Goal: Task Accomplishment & Management: Use online tool/utility

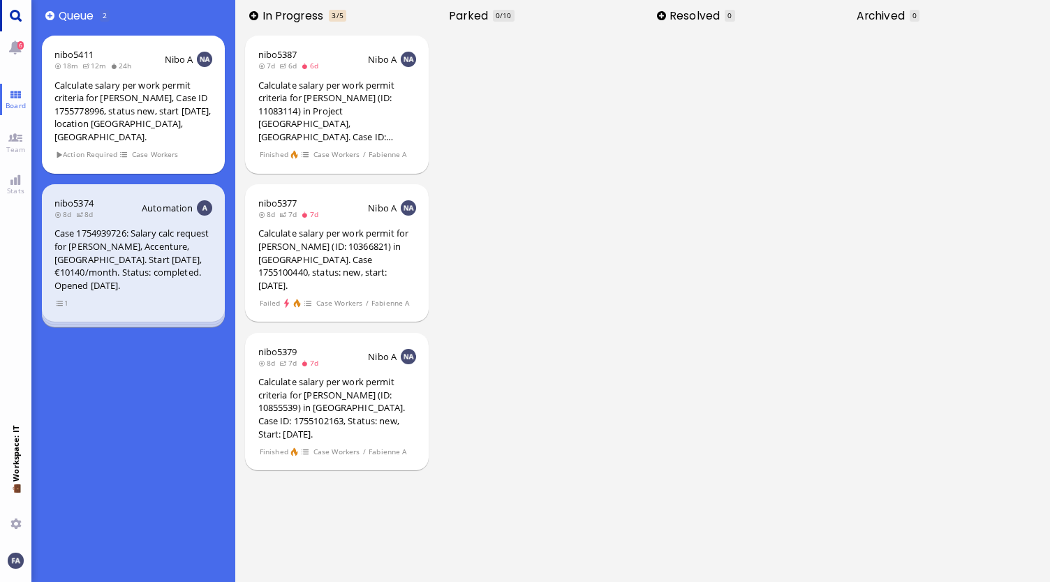
click at [15, 13] on link "Main menu" at bounding box center [15, 15] width 31 height 31
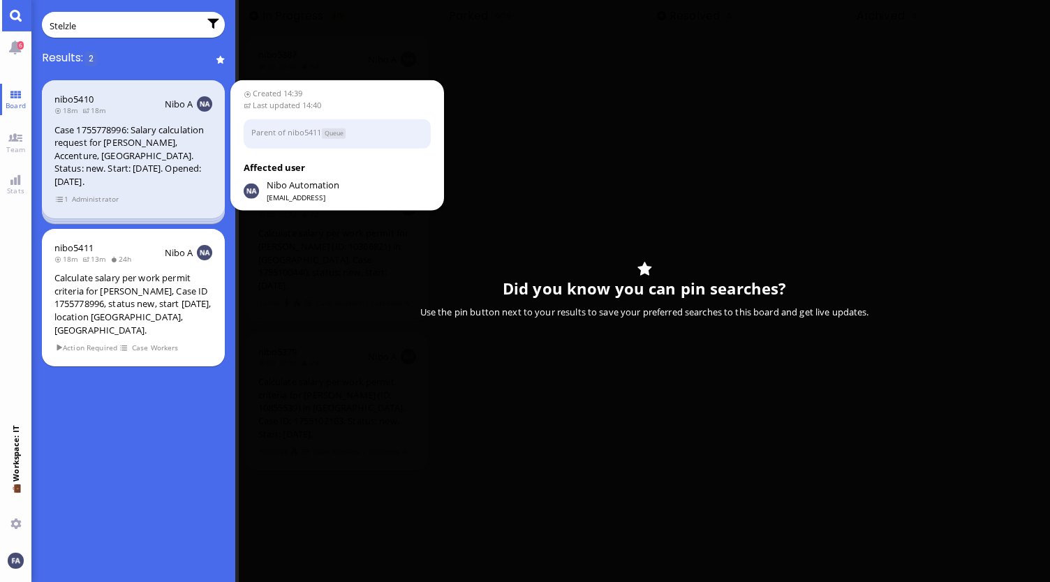
type input "Stelzle"
click at [94, 154] on div "Case 1755778996: Salary calculation request for [PERSON_NAME], Accenture, [GEOG…" at bounding box center [133, 156] width 158 height 65
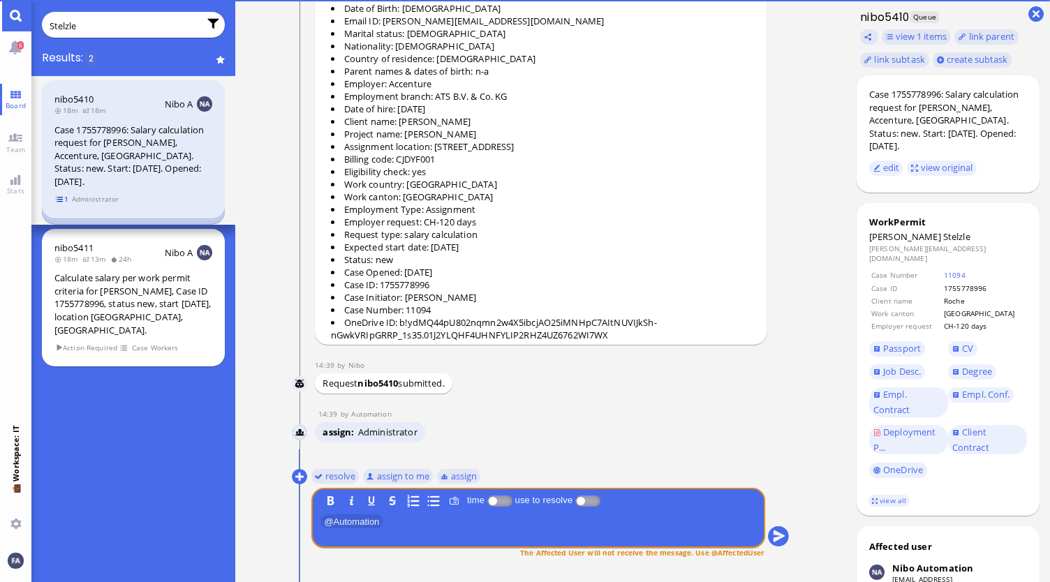
click at [64, 193] on span "1" at bounding box center [62, 199] width 14 height 12
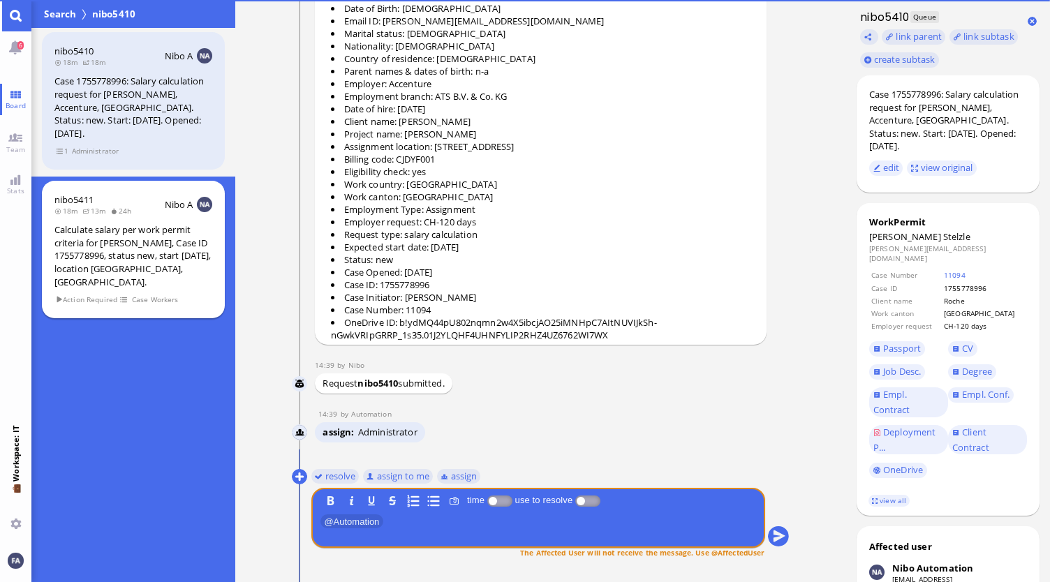
click at [83, 223] on div "Calculate salary per work permit criteria for [PERSON_NAME], Case ID 1755778996…" at bounding box center [133, 255] width 158 height 65
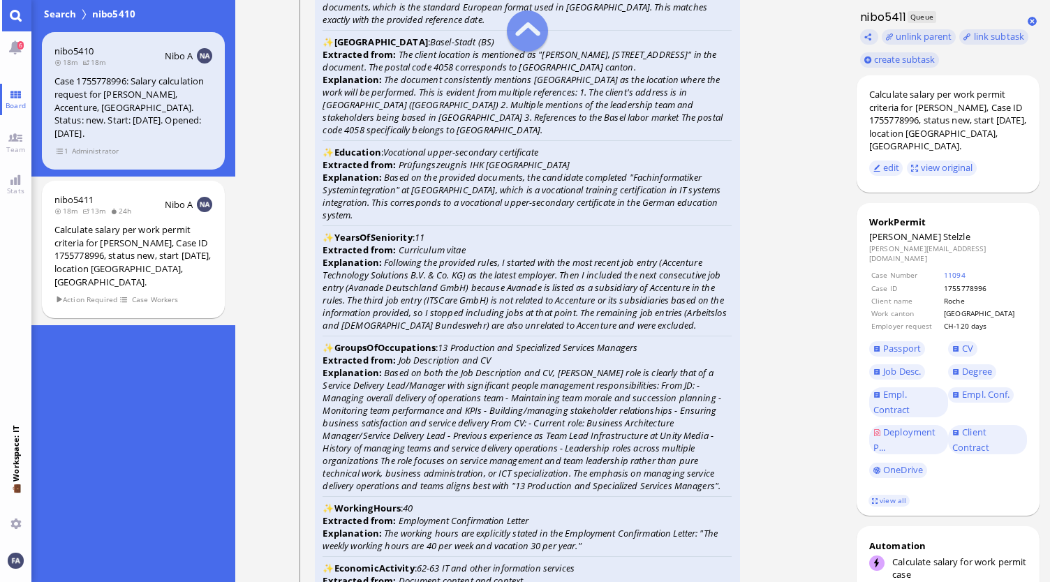
scroll to position [-2374, 0]
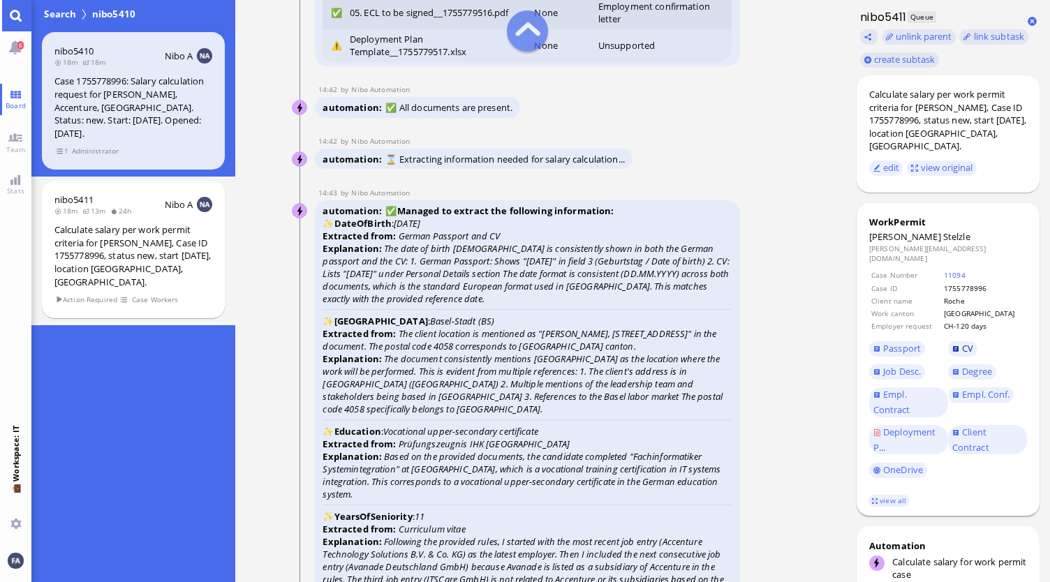
click at [958, 341] on link "CV" at bounding box center [962, 348] width 29 height 15
click at [912, 342] on span "Passport" at bounding box center [902, 348] width 38 height 13
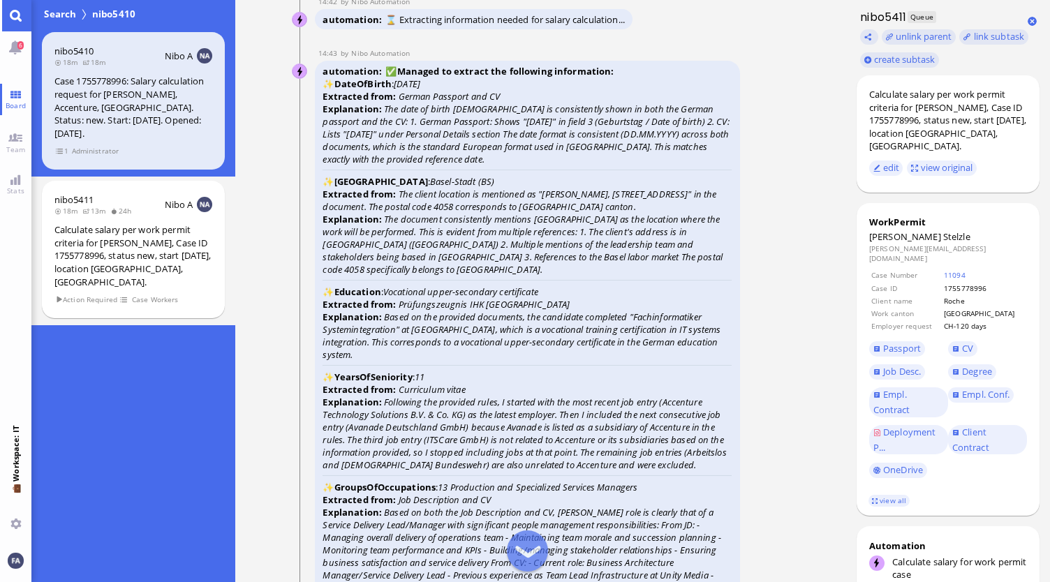
scroll to position [-2164, 0]
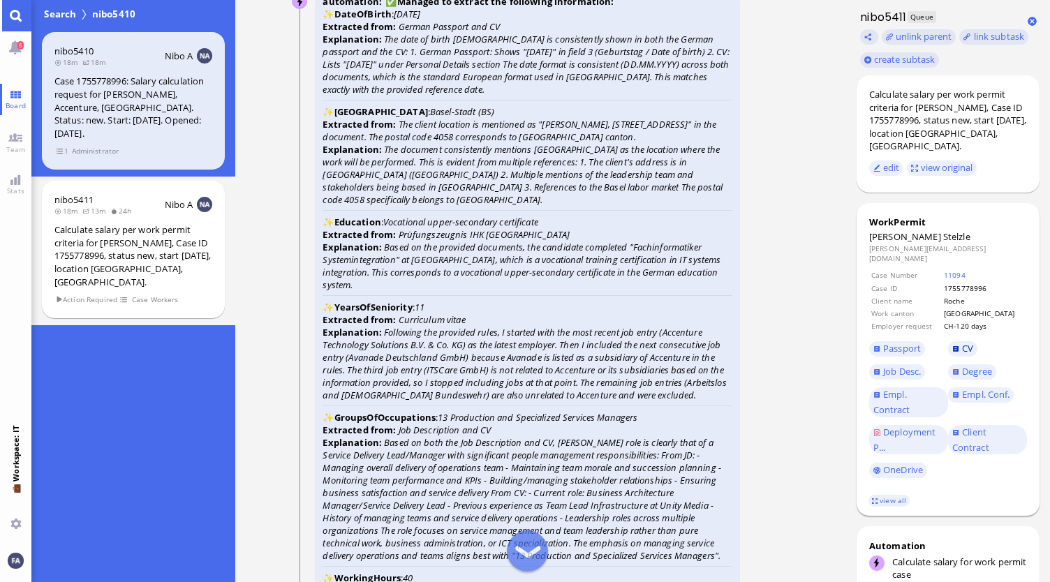
click at [961, 341] on link "CV" at bounding box center [962, 348] width 29 height 15
click at [979, 364] on link "Degree" at bounding box center [971, 371] width 47 height 15
click at [980, 388] on span "Empl. Conf." at bounding box center [985, 394] width 47 height 13
click at [952, 341] on link "CV" at bounding box center [962, 348] width 29 height 15
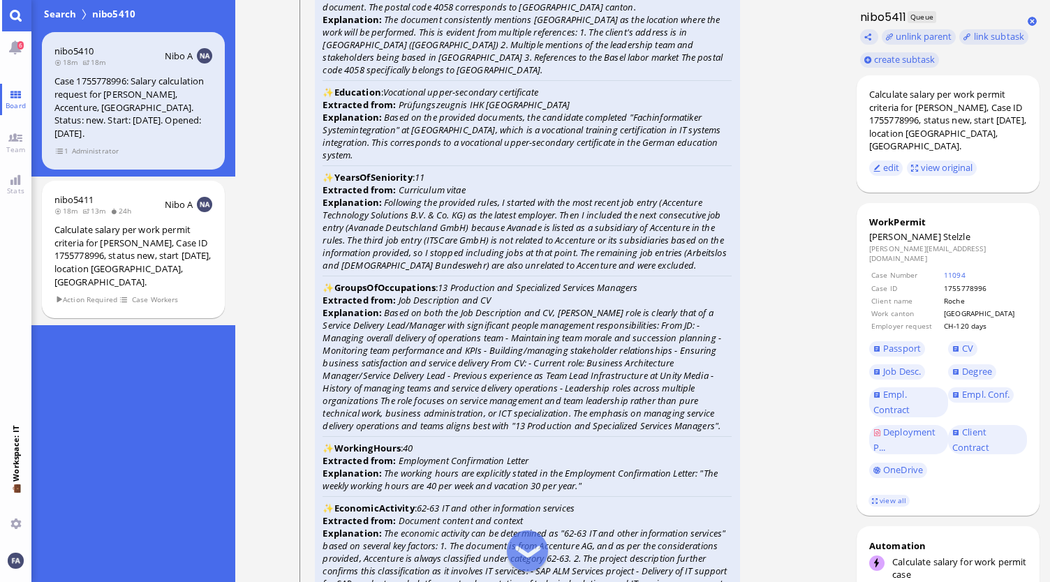
scroll to position [-2025, 0]
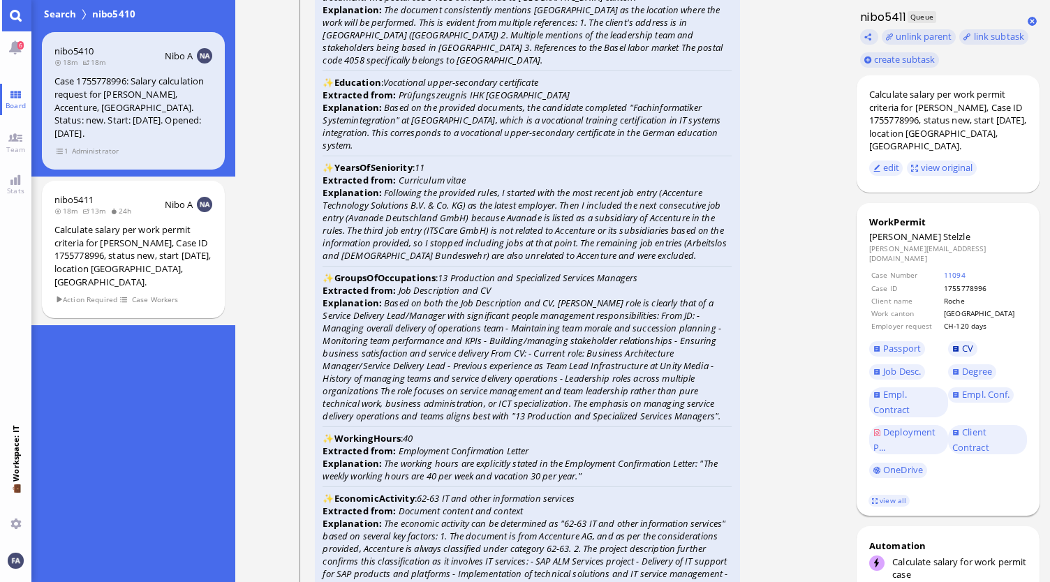
click at [966, 342] on span "CV" at bounding box center [967, 348] width 11 height 13
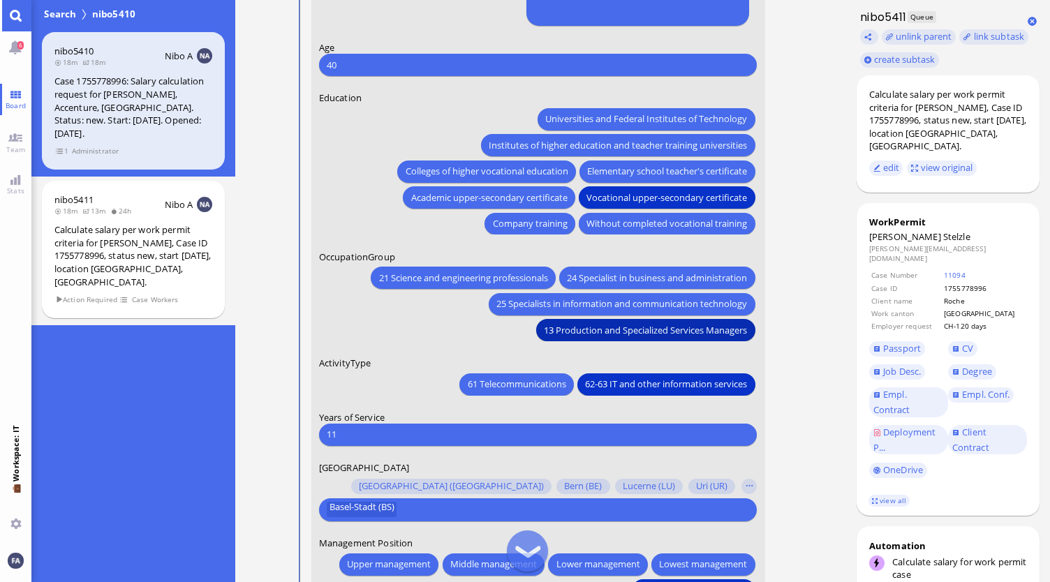
scroll to position [-70, 0]
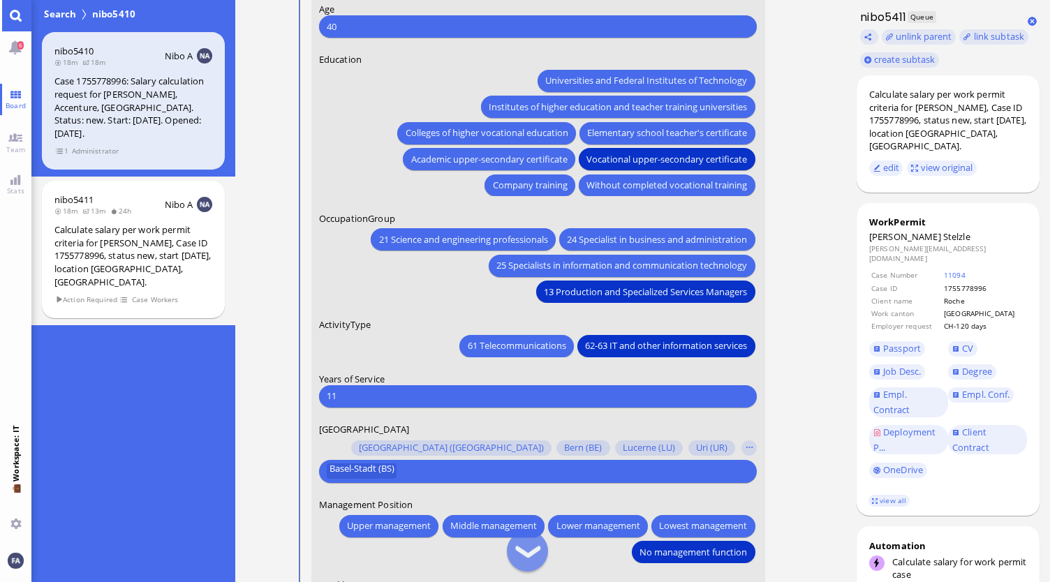
click at [429, 397] on input "11" at bounding box center [538, 396] width 422 height 15
type input "1"
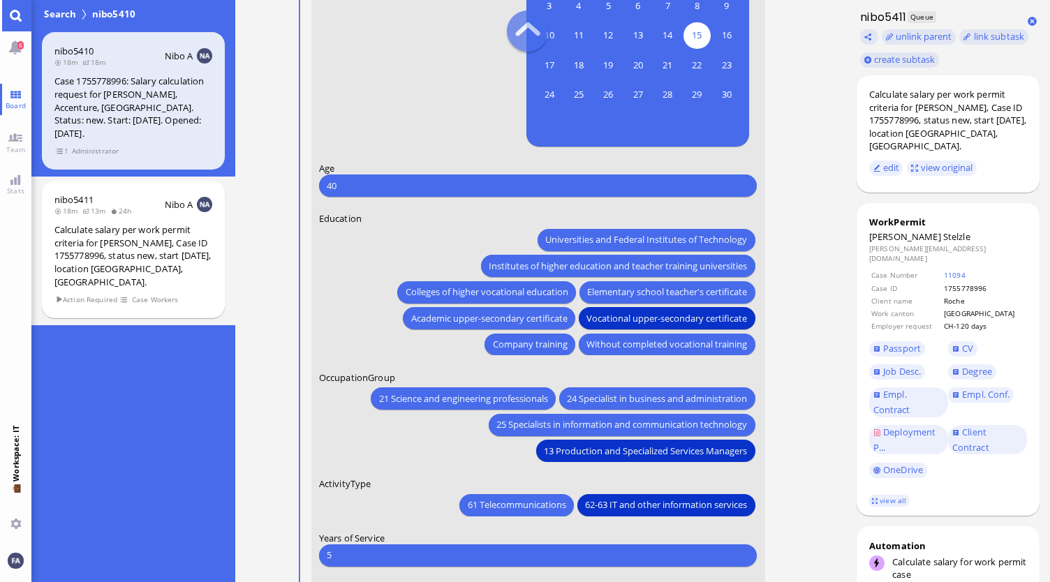
scroll to position [-209, 0]
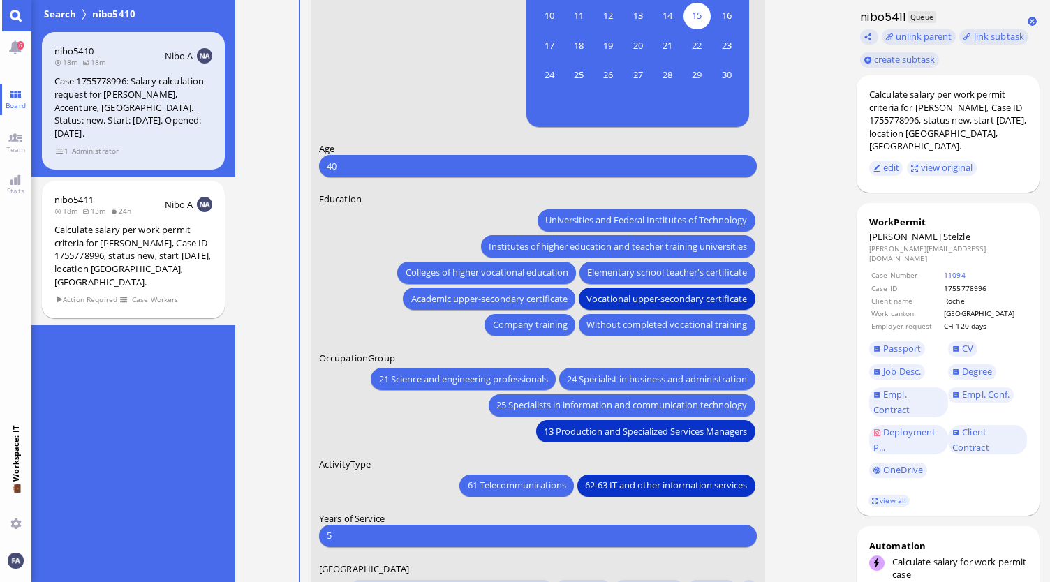
type input "5"
click at [605, 410] on span "25 Specialists in information and communication technology" at bounding box center [622, 405] width 251 height 15
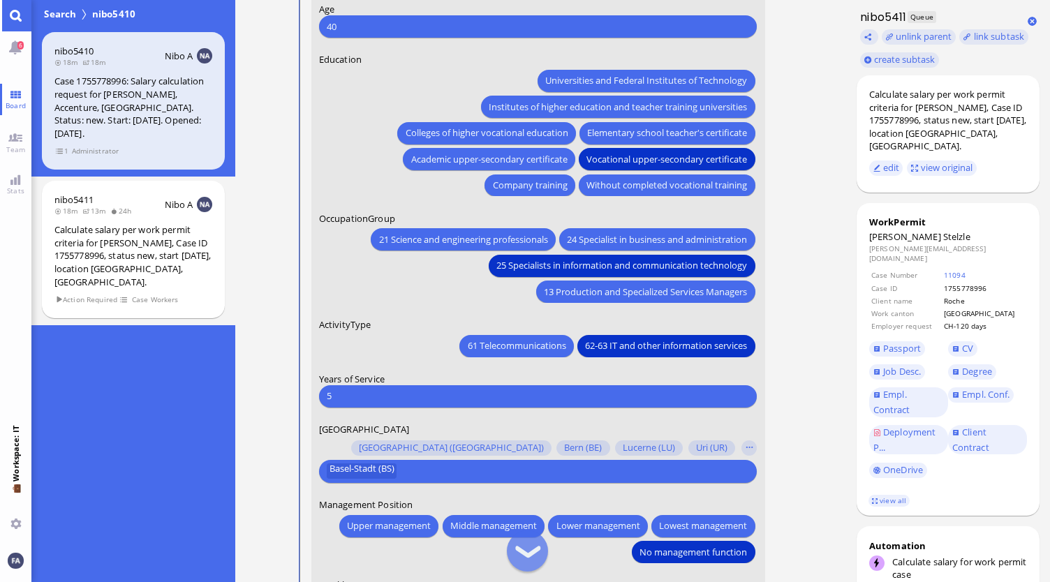
scroll to position [0, 0]
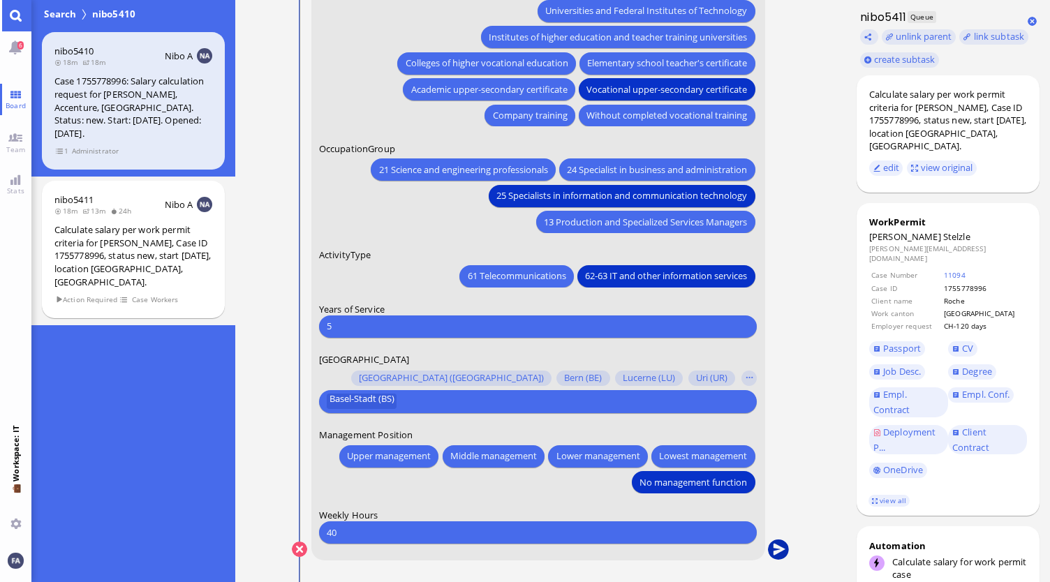
click at [774, 550] on button "submit" at bounding box center [778, 550] width 21 height 21
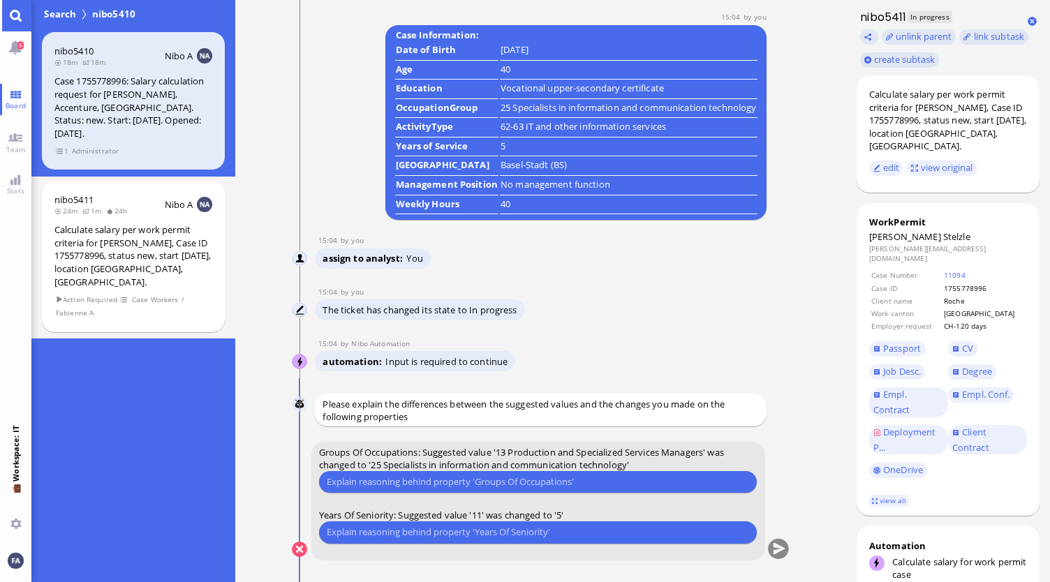
click at [538, 484] on input "text" at bounding box center [538, 482] width 422 height 15
type input "e"
type input "Earlier SC from 2016 suggests group 25 rather than 13"
click at [564, 525] on input "text" at bounding box center [538, 532] width 422 height 15
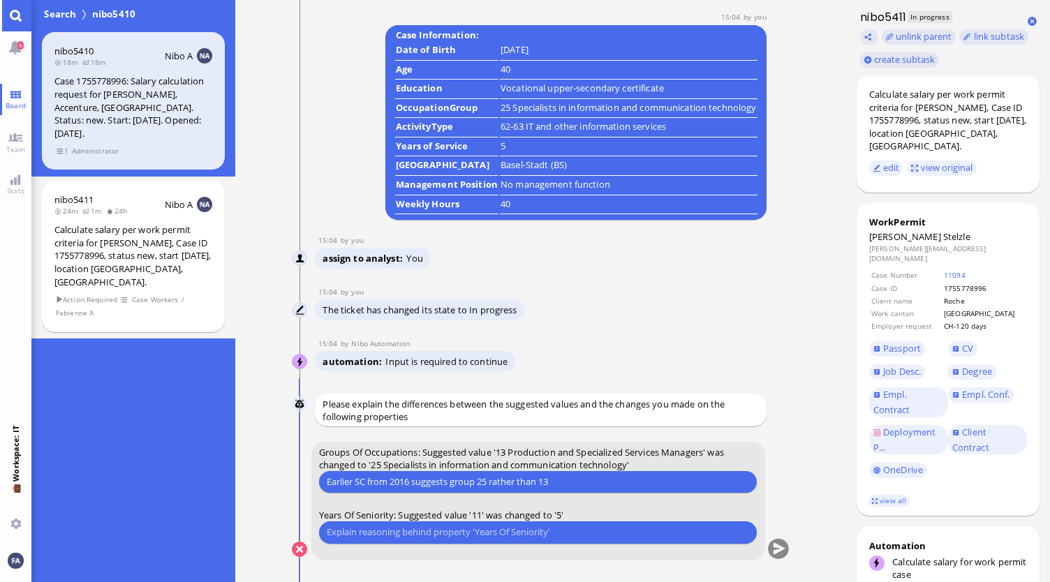
click at [567, 533] on input "text" at bounding box center [538, 532] width 422 height 15
type input "Only years at Accenture count, here with Starting Date [DATE]"
click at [785, 552] on button "submit" at bounding box center [778, 550] width 21 height 21
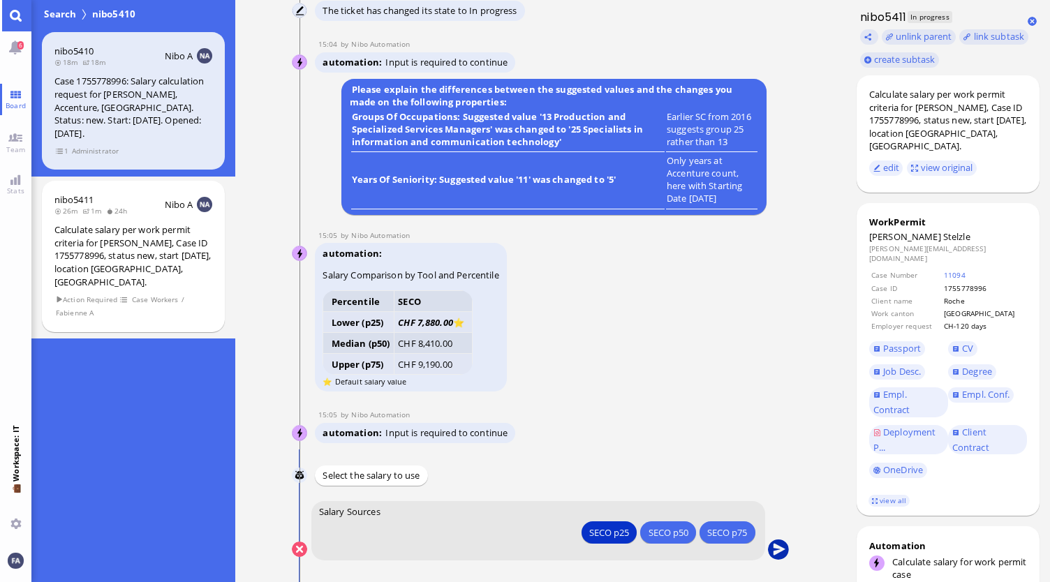
click at [781, 552] on button "submit" at bounding box center [778, 550] width 21 height 21
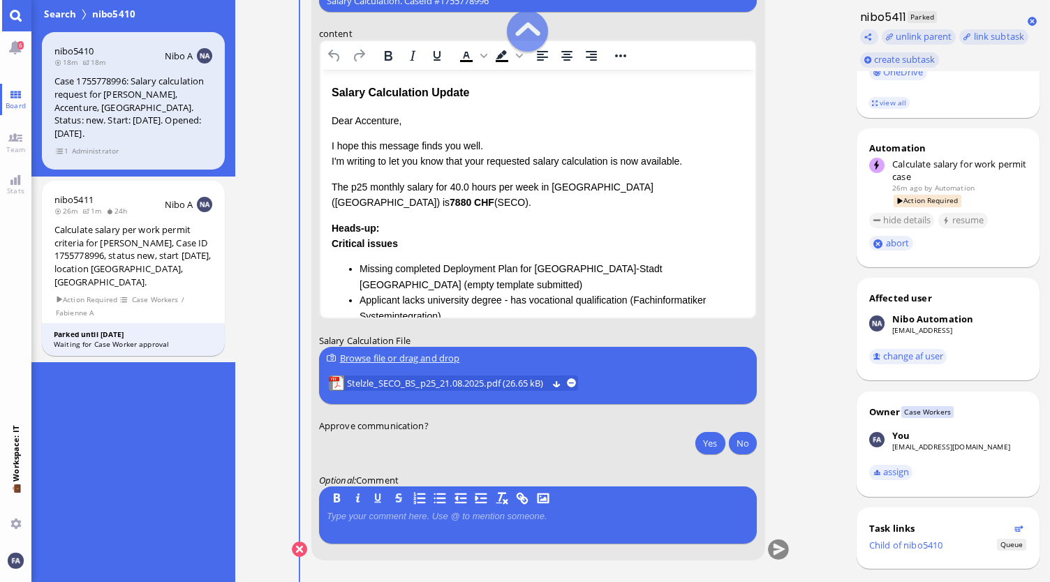
scroll to position [-140, 0]
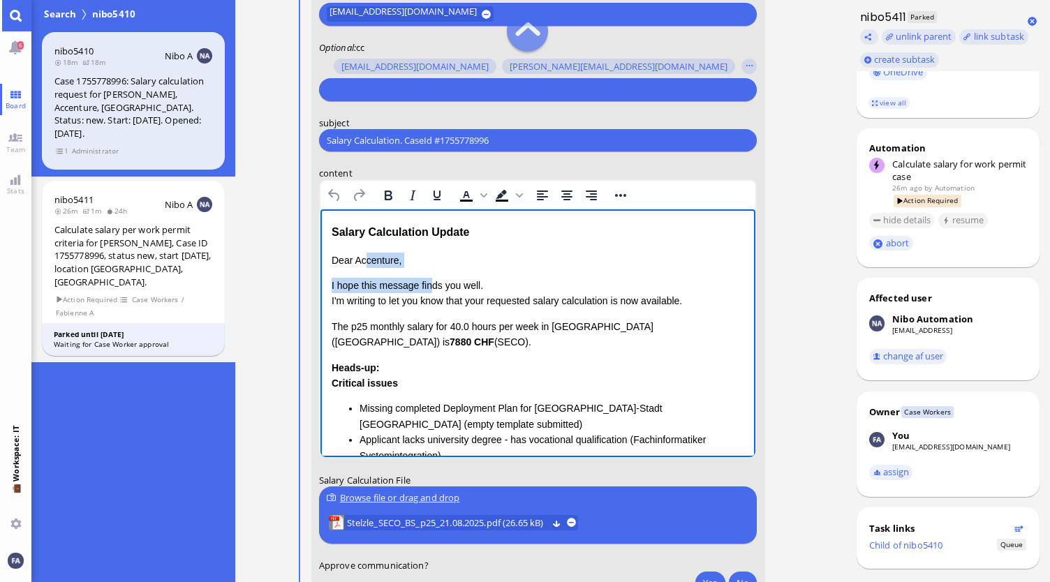
drag, startPoint x: 427, startPoint y: 272, endPoint x: 360, endPoint y: 242, distance: 73.4
click at [360, 242] on div "Salary Calculation Update Dear Accenture, I hope this message finds you well. I…" at bounding box center [537, 431] width 413 height 417
click at [473, 261] on p "Dear Accenture," at bounding box center [537, 260] width 413 height 15
drag, startPoint x: 429, startPoint y: 257, endPoint x: 323, endPoint y: 236, distance: 108.9
click at [323, 236] on html "Salary Calculation Update Dear Accenture, I hope this message finds you well. I…" at bounding box center [538, 431] width 436 height 445
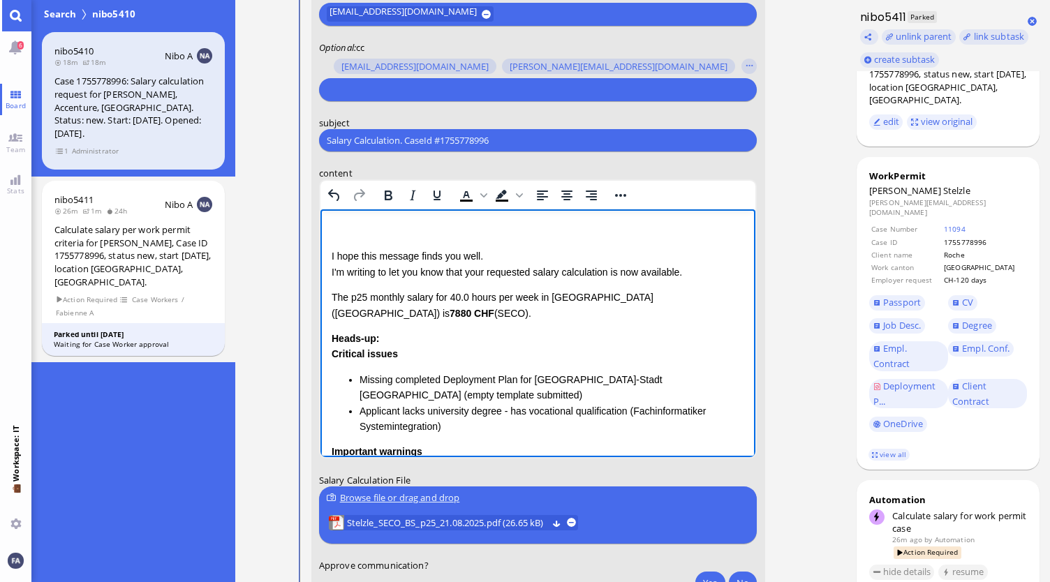
scroll to position [0, 0]
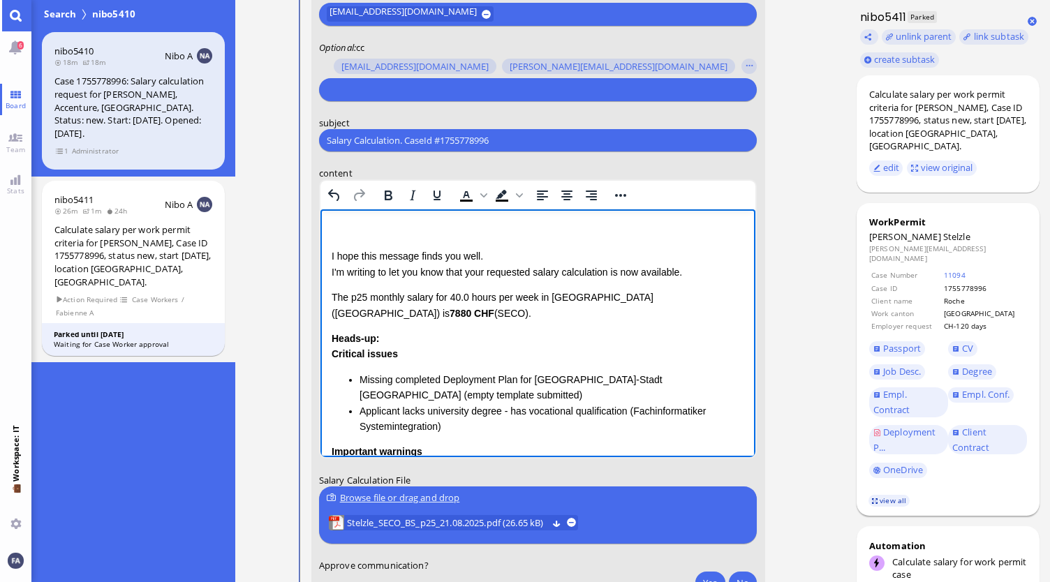
click at [893, 495] on link "view all" at bounding box center [888, 501] width 40 height 12
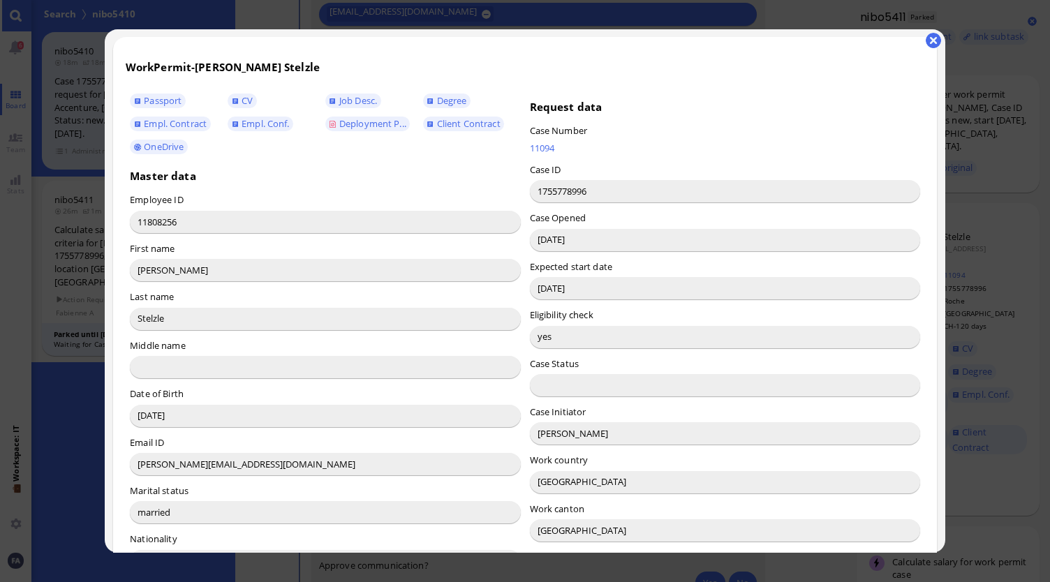
scroll to position [140, 0]
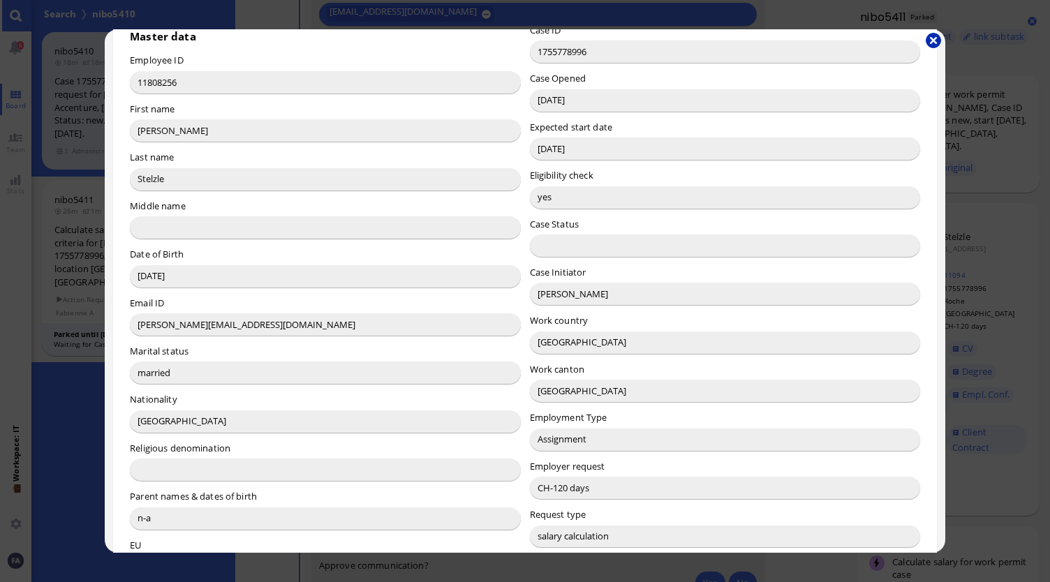
click at [931, 43] on button "button" at bounding box center [933, 40] width 15 height 15
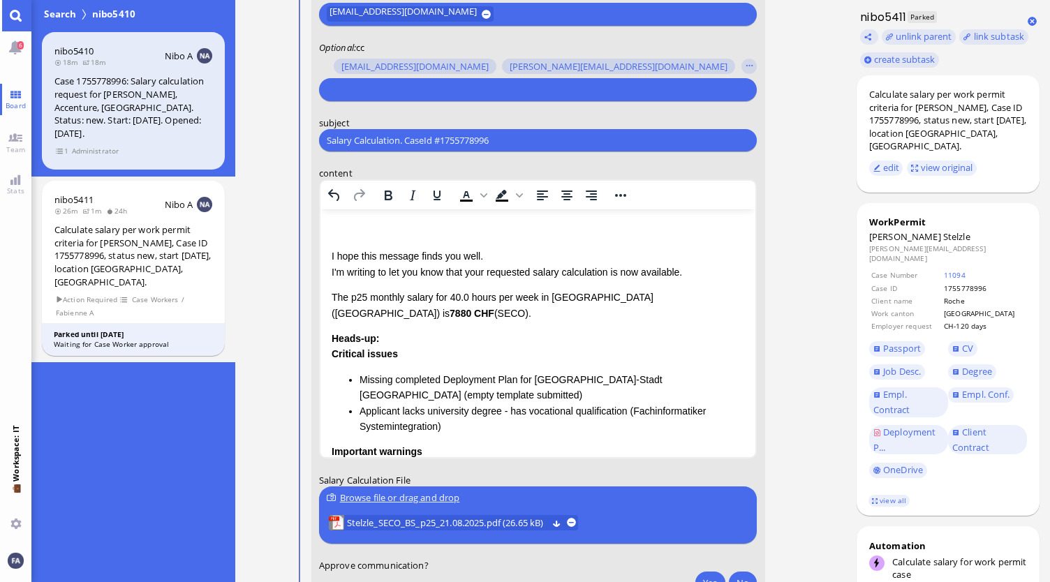
scroll to position [-209, 0]
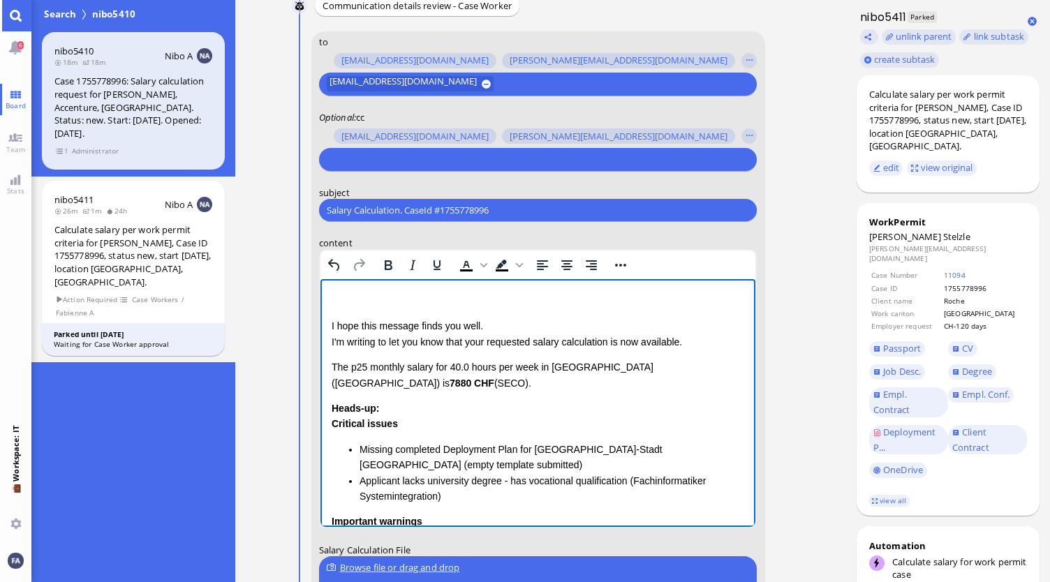
click at [374, 303] on p "Rich Text Area. Press ALT-0 for help." at bounding box center [537, 300] width 413 height 15
click at [460, 309] on p "Dear Candela," at bounding box center [537, 300] width 413 height 15
click at [499, 325] on p "I hope this message finds you well. I'm writing to let you know that your reque…" at bounding box center [537, 333] width 413 height 31
click at [488, 347] on p "I hope this message finds you well. I'm writing to let you know that your reque…" at bounding box center [537, 333] width 413 height 31
drag, startPoint x: 689, startPoint y: 346, endPoint x: 607, endPoint y: 344, distance: 82.4
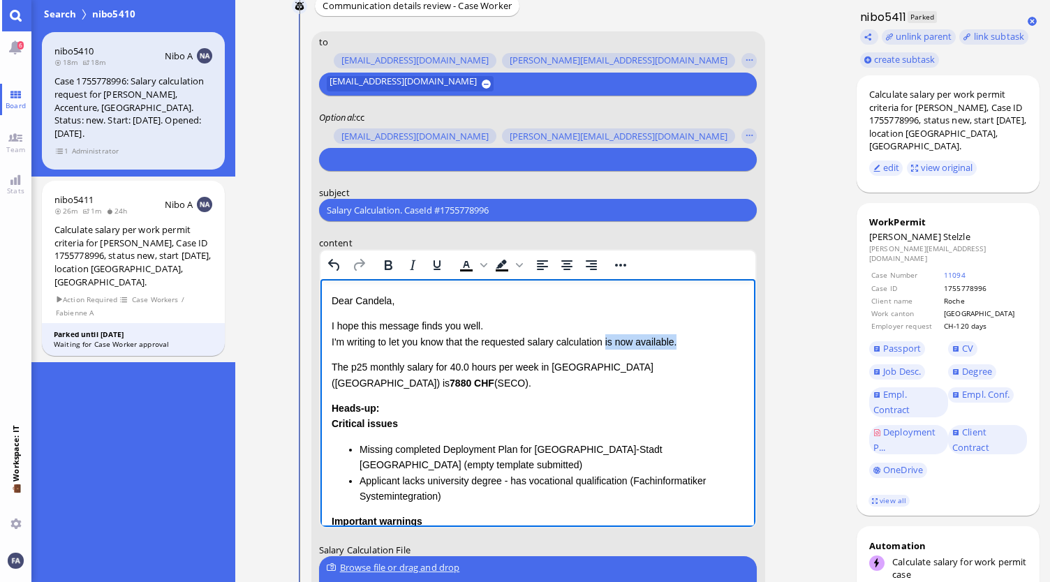
click at [607, 344] on p "I hope this message finds you well. I'm writing to let you know that the reques…" at bounding box center [537, 333] width 413 height 31
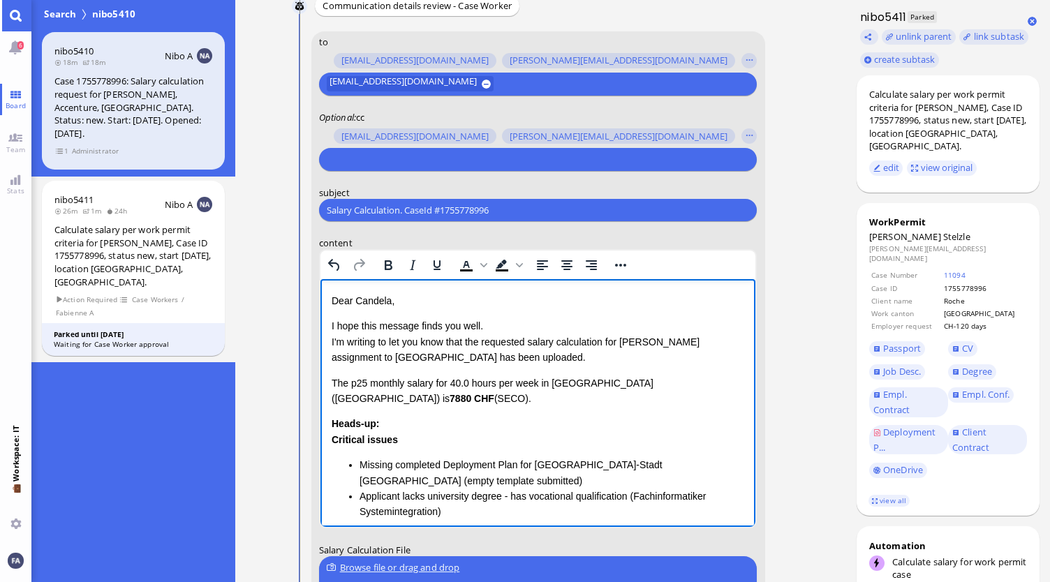
click at [561, 367] on div "Dear [PERSON_NAME], I hope this message finds you well. I'm writing to let you …" at bounding box center [537, 480] width 413 height 375
click at [499, 359] on p "I hope this message finds you well. I'm writing to let you know that the reques…" at bounding box center [537, 341] width 413 height 47
click at [468, 395] on p "The p25 monthly salary for 40.0 hours per week in [GEOGRAPHIC_DATA] ([GEOGRAPHI…" at bounding box center [537, 391] width 413 height 31
click at [408, 407] on div "Dear [PERSON_NAME], I hope this message finds you well. I'm writing to let you …" at bounding box center [537, 480] width 413 height 375
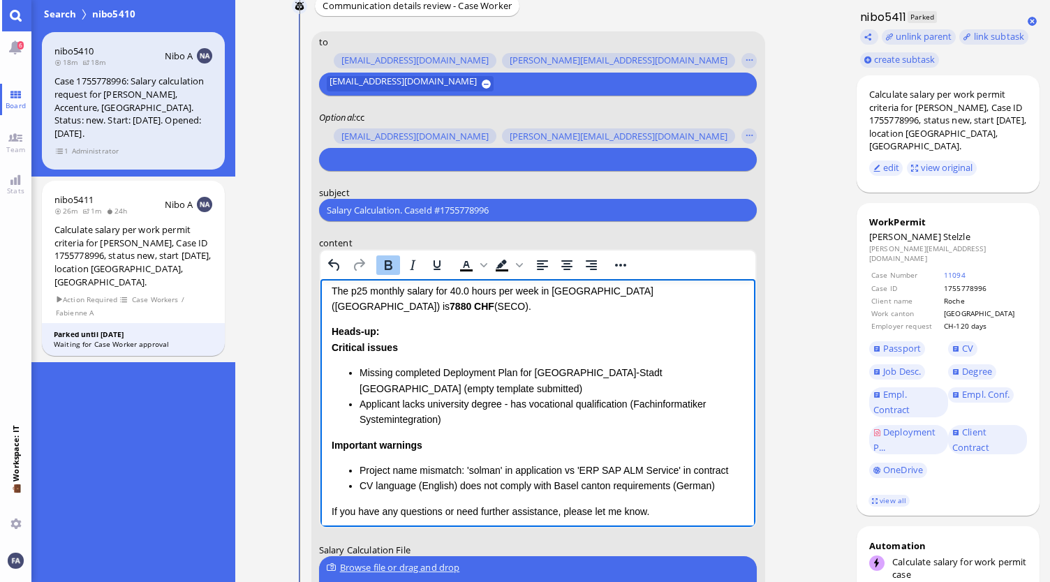
scroll to position [140, 0]
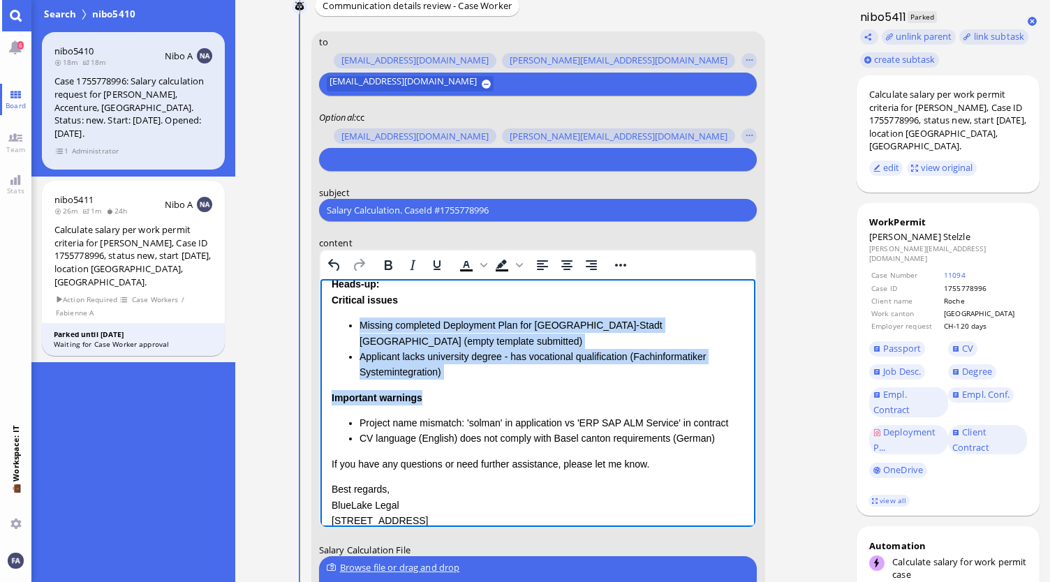
drag, startPoint x: 441, startPoint y: 404, endPoint x: 348, endPoint y: 320, distance: 125.6
click at [348, 320] on div "Heads-up: Critical issues Missing completed Deployment Plan for Basel-Stadt can…" at bounding box center [537, 361] width 413 height 170
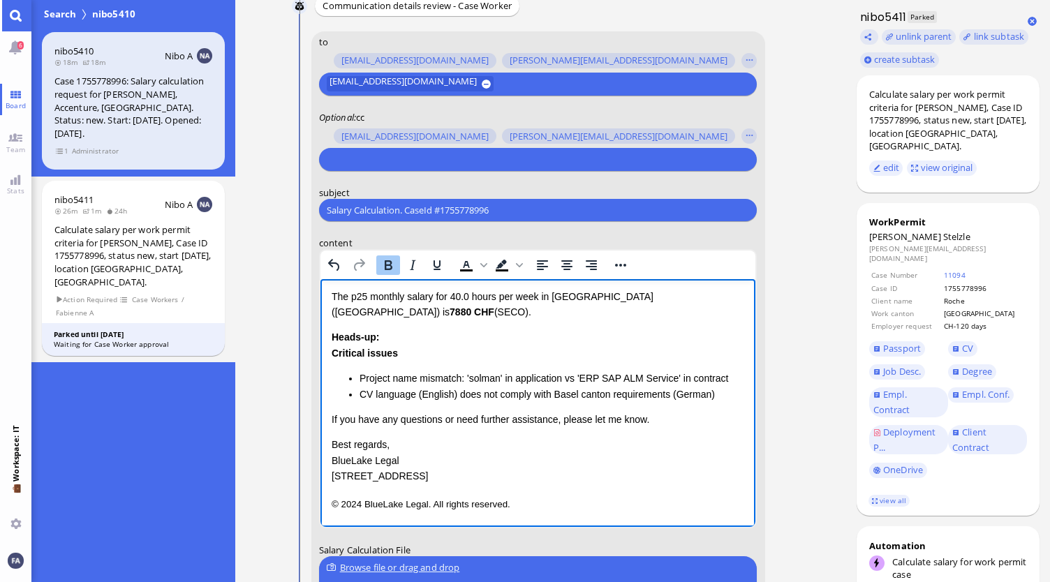
scroll to position [87, 0]
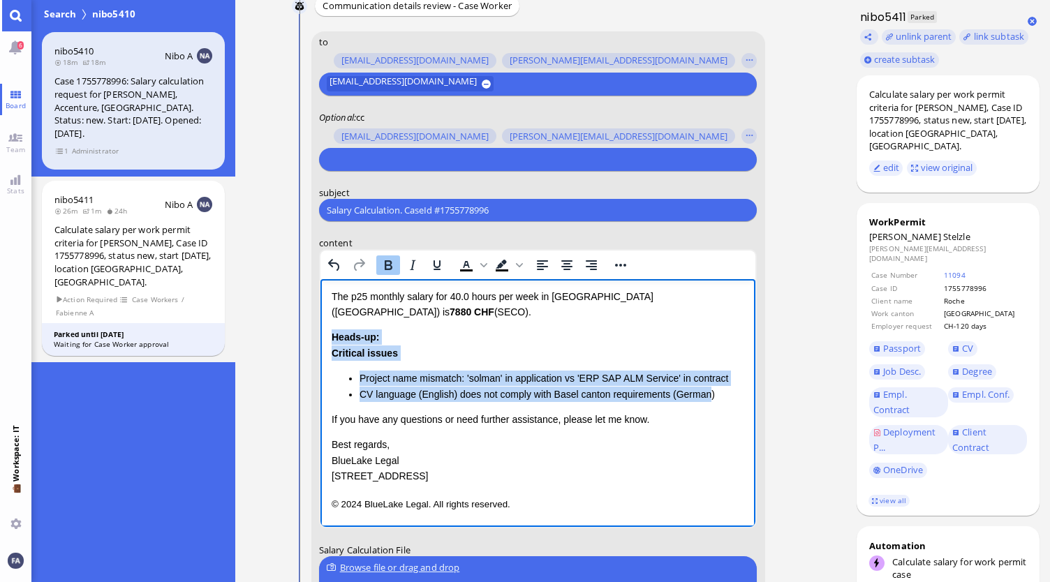
drag, startPoint x: 706, startPoint y: 392, endPoint x: 333, endPoint y: 341, distance: 376.3
click at [333, 341] on div "Heads-up: Critical issues Project name mismatch: 'solman' in application vs 'ER…" at bounding box center [537, 366] width 413 height 73
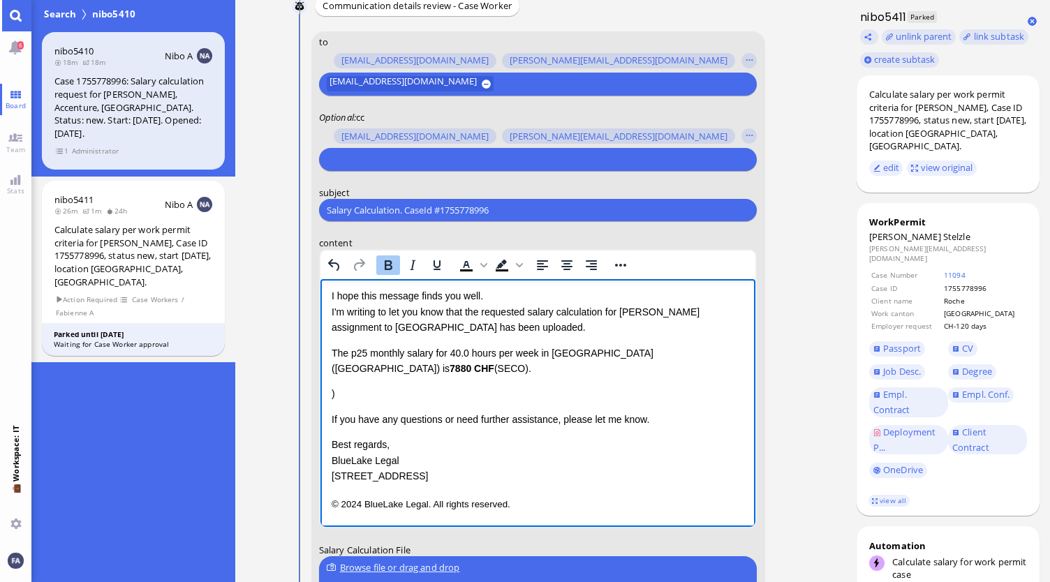
scroll to position [29, 0]
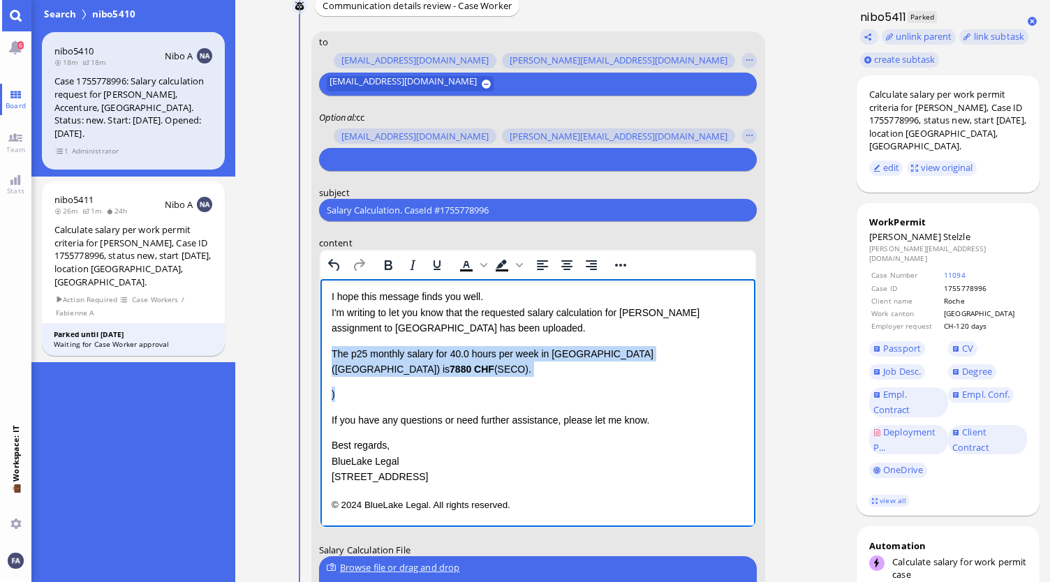
drag, startPoint x: 484, startPoint y: 381, endPoint x: 590, endPoint y: 622, distance: 263.2
click at [320, 342] on html "Dear [PERSON_NAME], I hope this message finds you well. I'm writing to let you …" at bounding box center [538, 389] width 436 height 278
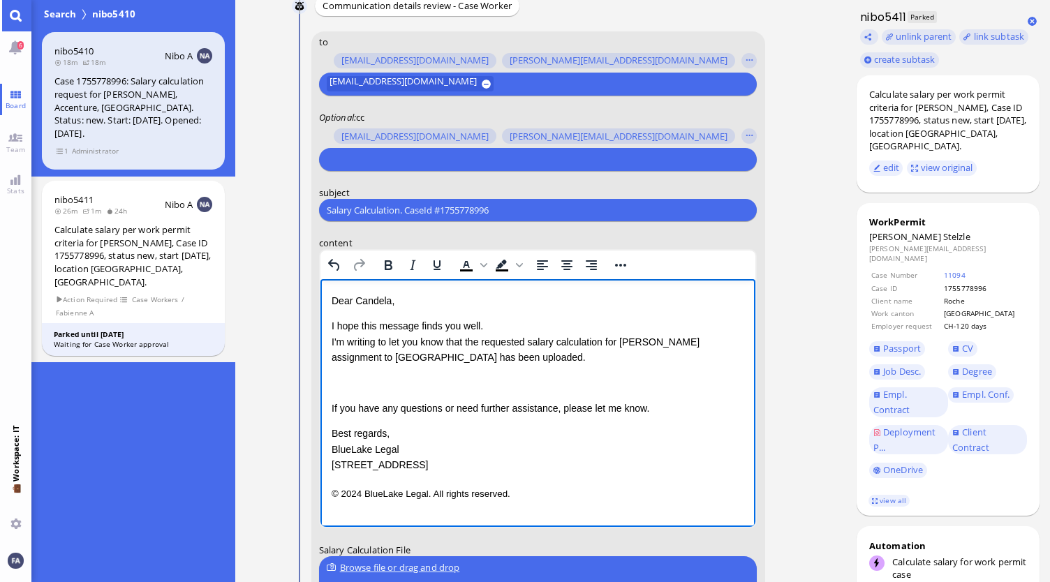
scroll to position [0, 0]
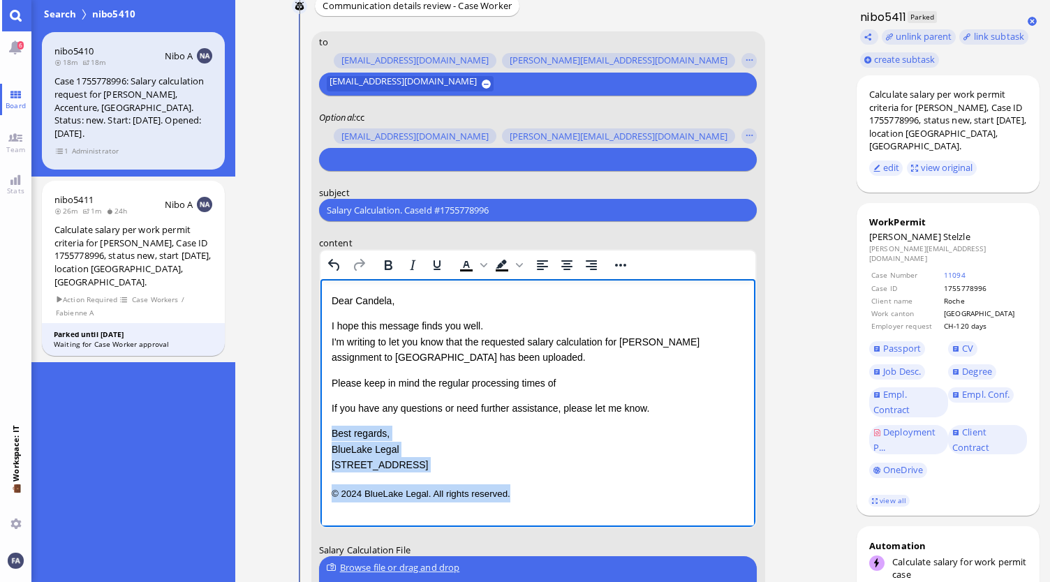
drag, startPoint x: 535, startPoint y: 497, endPoint x: 331, endPoint y: 434, distance: 214.2
click at [331, 434] on div "Dear [PERSON_NAME], I hope this message finds you well. I'm writing to let you …" at bounding box center [537, 397] width 413 height 209
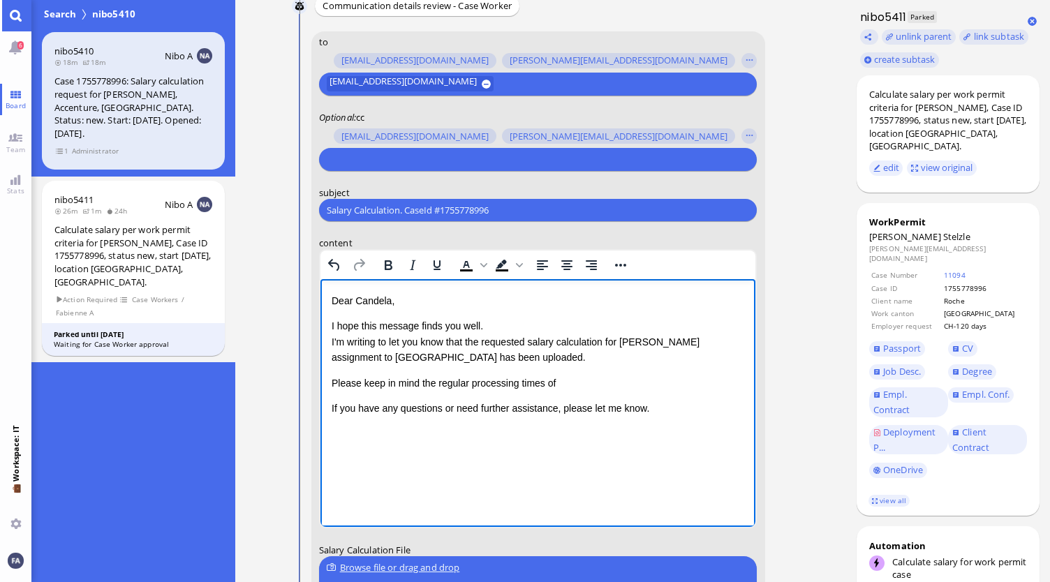
click at [515, 431] on p "Rich Text Area. Press ALT-0 for help." at bounding box center [537, 436] width 413 height 18
click at [594, 372] on div "Dear [PERSON_NAME], I hope this message finds you well. I'm writing to let you …" at bounding box center [537, 354] width 413 height 123
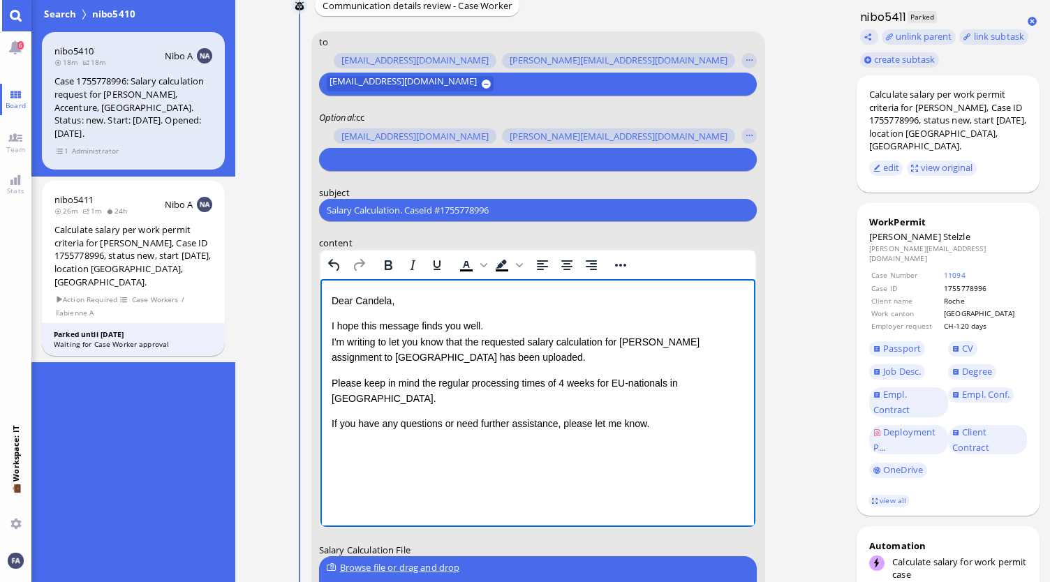
click at [704, 416] on p "If you have any questions or need further assistance, please let me know." at bounding box center [537, 423] width 413 height 15
click at [524, 354] on p "I hope this message finds you well. I'm writing to let you know that the reques…" at bounding box center [537, 341] width 413 height 47
click at [714, 381] on div "Please keep in mind the regular processing times of 4 weeks for EU-nationals in…" at bounding box center [537, 391] width 413 height 31
drag, startPoint x: 709, startPoint y: 390, endPoint x: 677, endPoint y: 381, distance: 33.4
click at [677, 381] on div "Please keep in mind the regular processing times of 4 weeks for EU-nationals in…" at bounding box center [537, 391] width 413 height 31
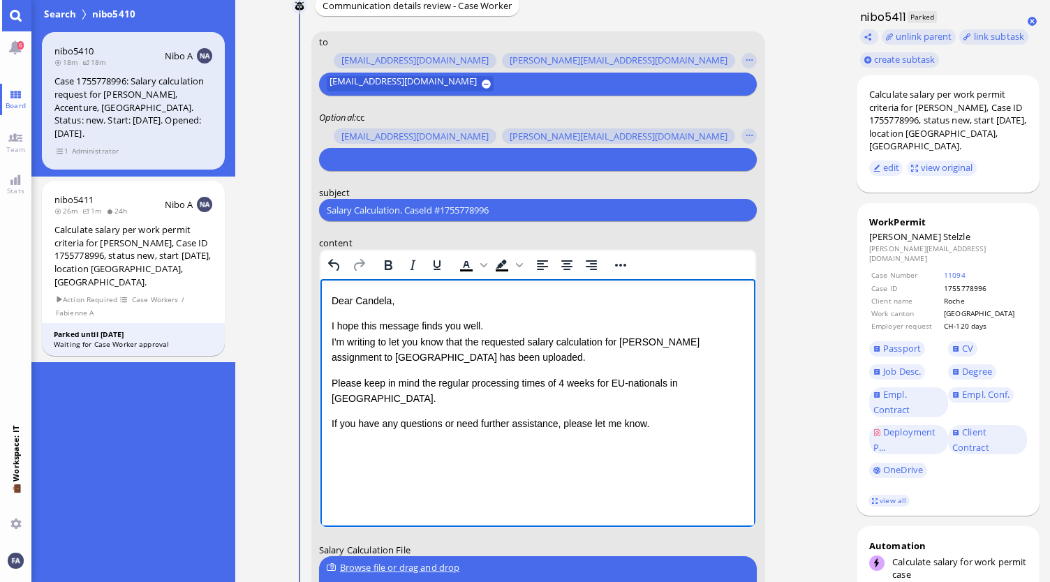
click at [549, 367] on div "Dear [PERSON_NAME], I hope this message finds you well. I'm writing to let you …" at bounding box center [537, 362] width 413 height 139
click at [556, 348] on p "I hope this message finds you well. I'm writing to let you know that the reques…" at bounding box center [537, 341] width 413 height 47
click at [468, 359] on p "I hope this message finds you well. I'm writing to let you know that the reques…" at bounding box center [537, 341] width 413 height 47
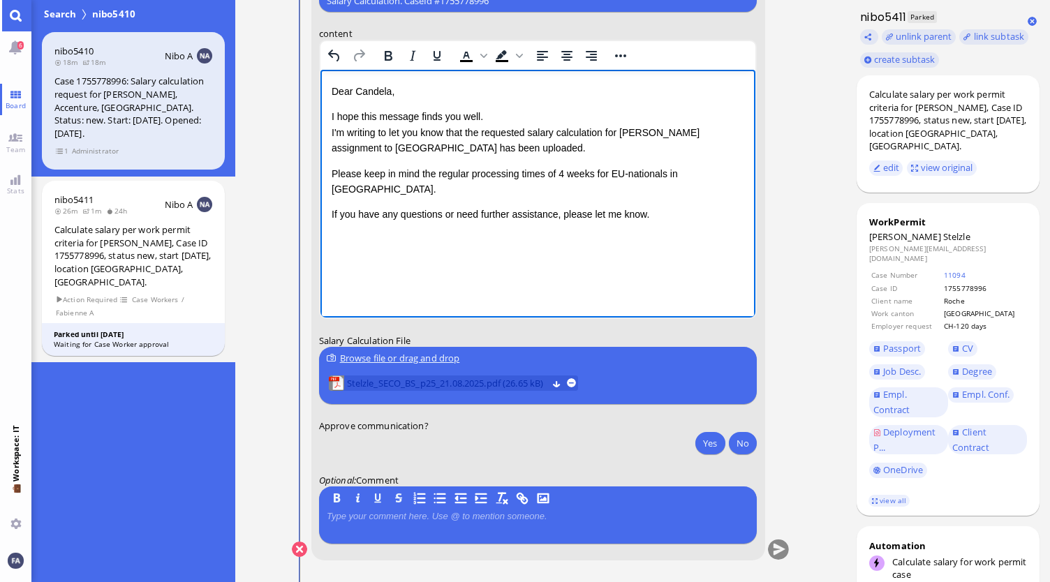
click at [520, 384] on span "Stelzle_SECO_BS_p25_21.08.2025.pdf (26.65 kB)" at bounding box center [447, 383] width 200 height 15
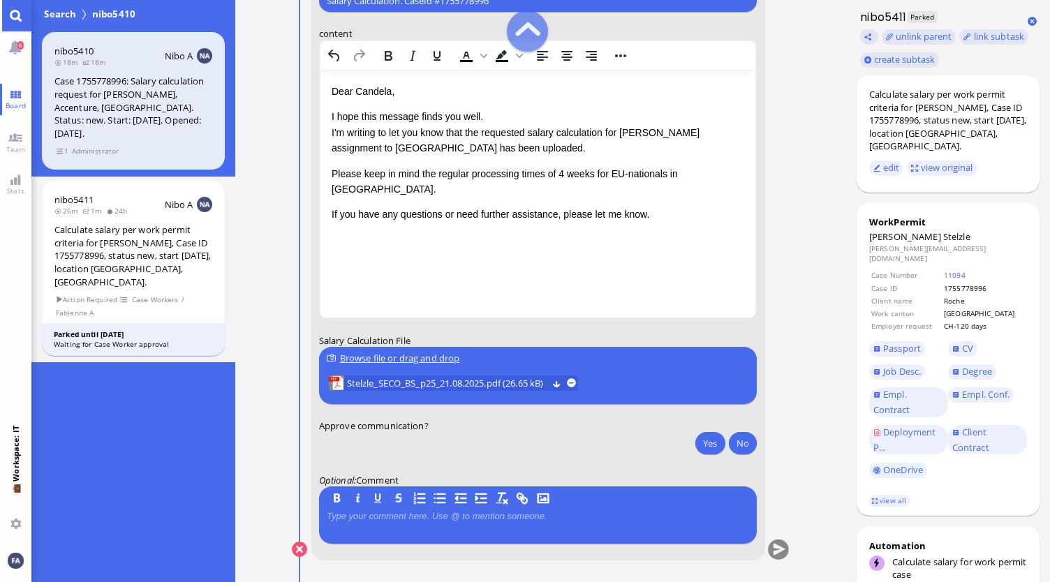
scroll to position [-209, 0]
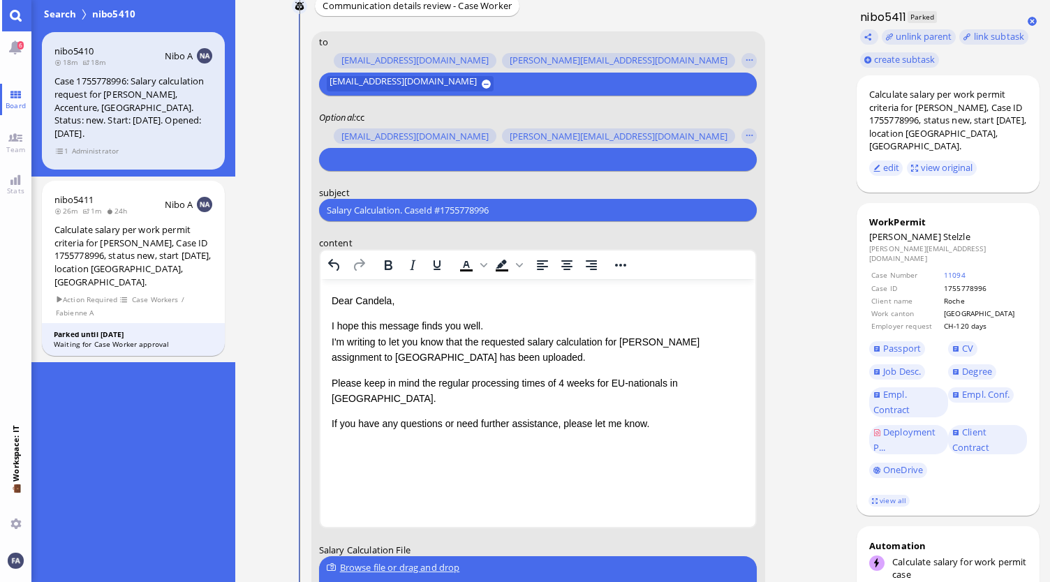
click at [603, 350] on p "I hope this message finds you well. I'm writing to let you know that the reques…" at bounding box center [537, 341] width 413 height 47
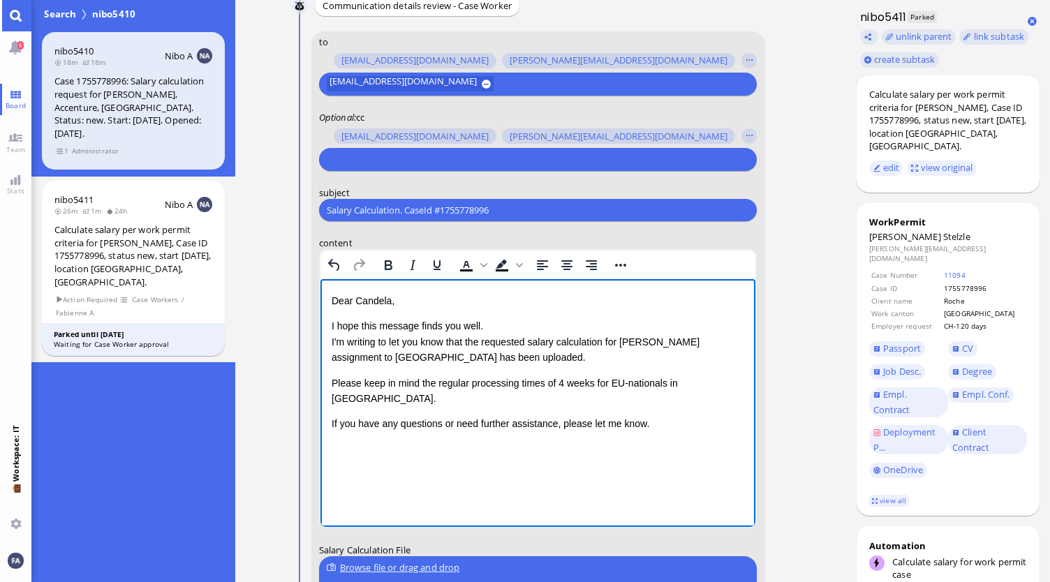
scroll to position [-140, 0]
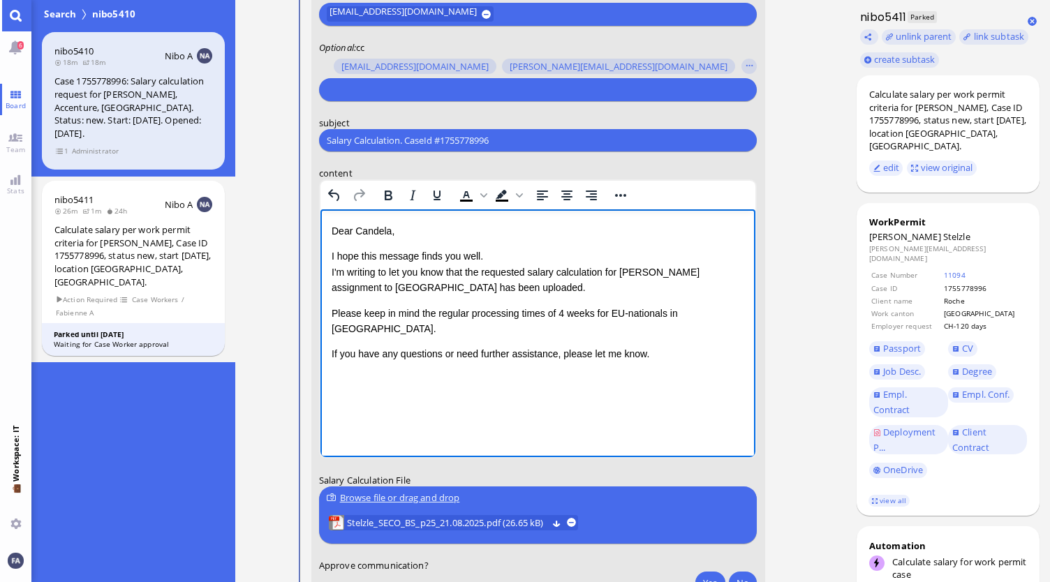
click at [734, 313] on div "Please keep in mind the regular processing times of 4 weeks for EU-nationals in…" at bounding box center [537, 321] width 413 height 31
click at [680, 377] on html "Dear [PERSON_NAME], I hope this message finds you well. I'm writing to let you …" at bounding box center [538, 306] width 436 height 195
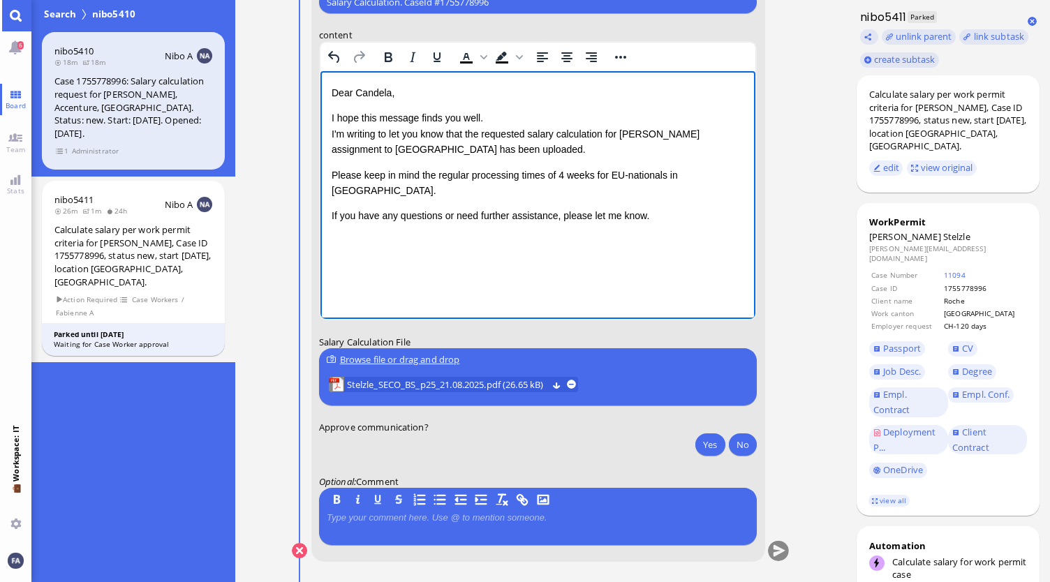
scroll to position [0, 0]
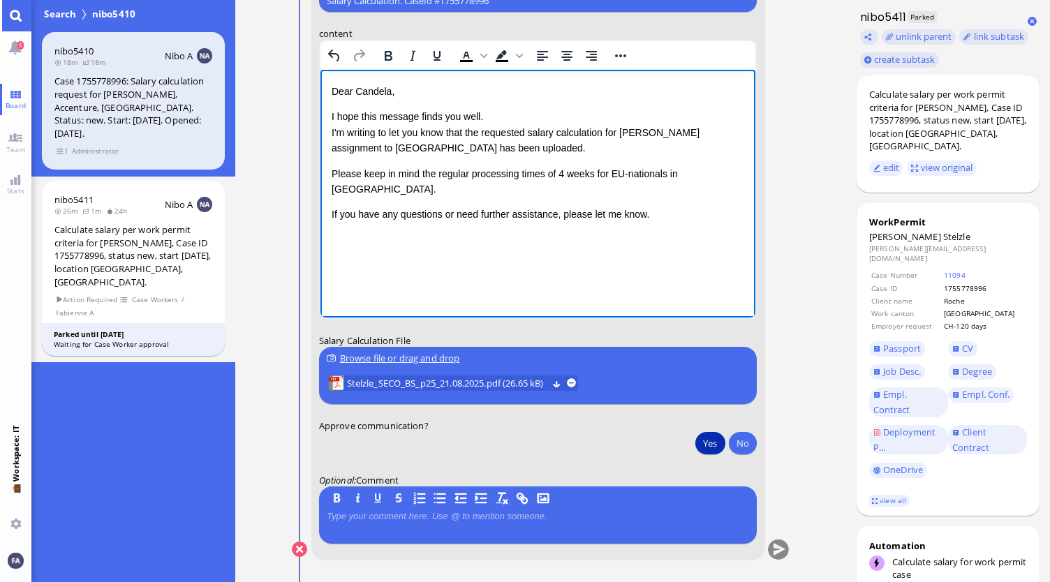
click at [706, 444] on button "Yes" at bounding box center [709, 443] width 29 height 22
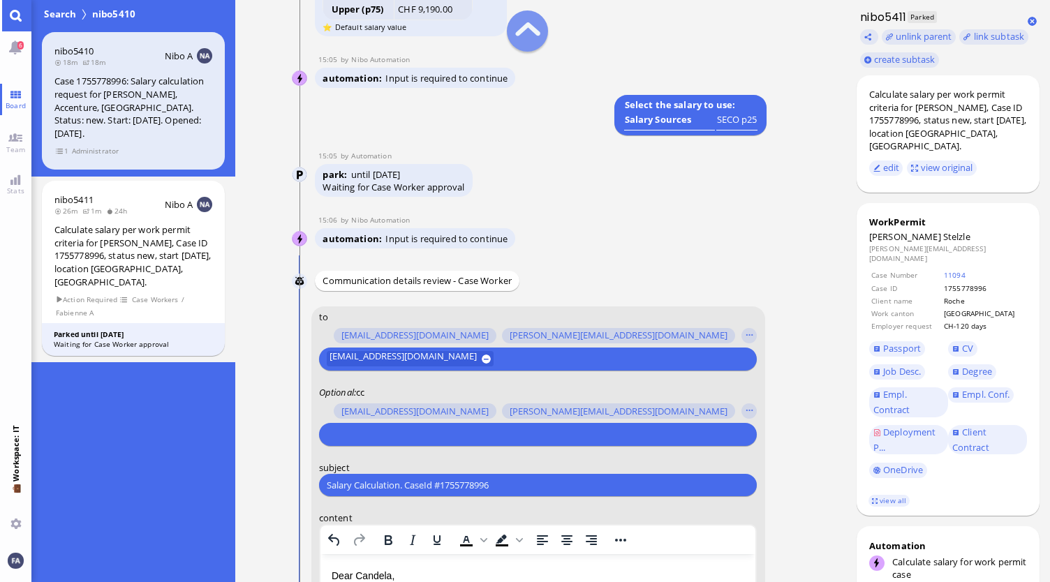
scroll to position [-489, 0]
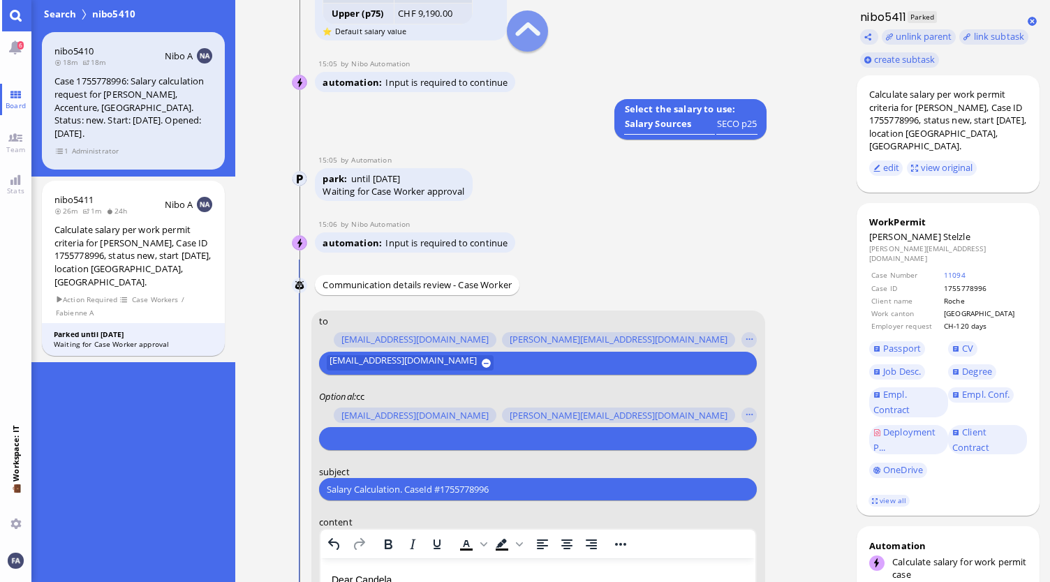
click at [420, 441] on input "text" at bounding box center [536, 438] width 419 height 15
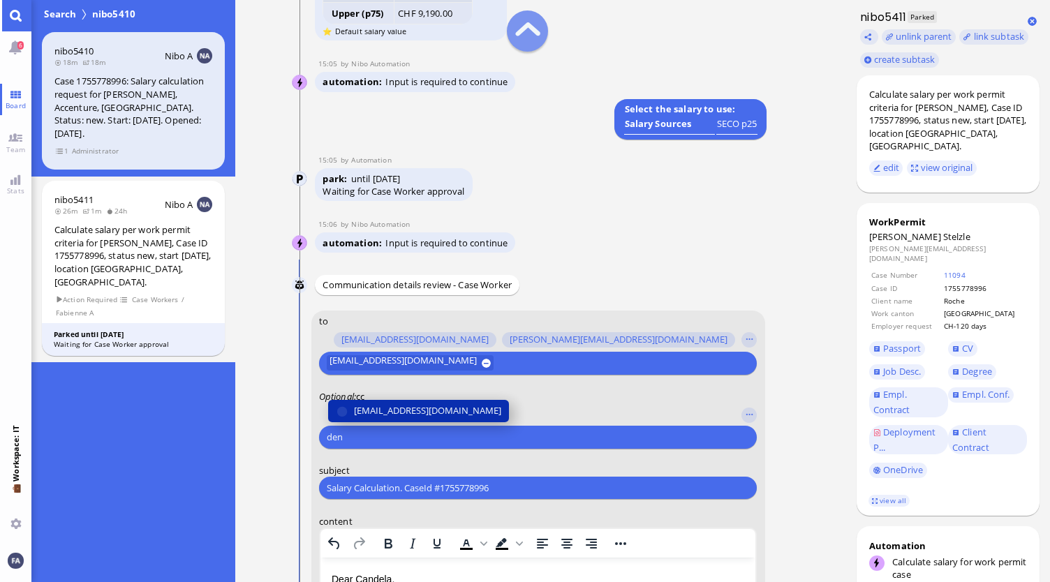
type input "den"
click at [413, 413] on span "[EMAIL_ADDRESS][DOMAIN_NAME]" at bounding box center [427, 411] width 147 height 15
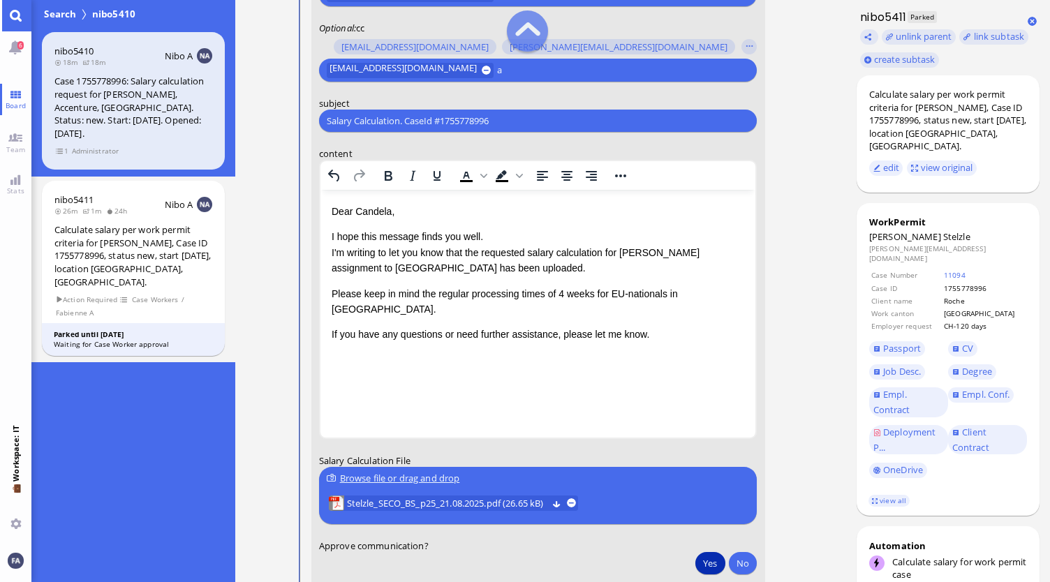
scroll to position [-117, 0]
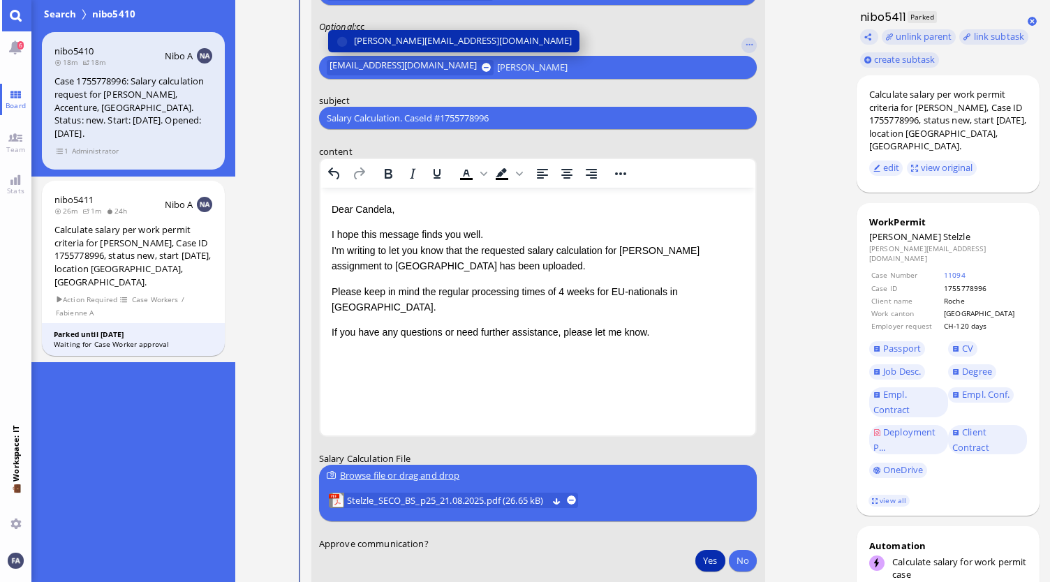
type input "[PERSON_NAME]"
click at [443, 35] on span "[PERSON_NAME][EMAIL_ADDRESS][DOMAIN_NAME]" at bounding box center [463, 41] width 218 height 15
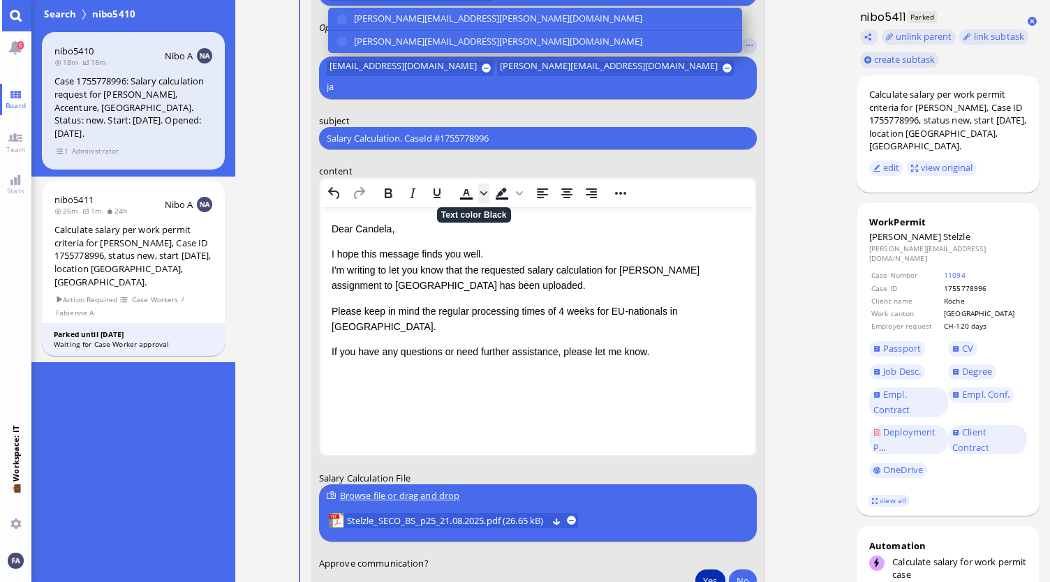
scroll to position [-136, 0]
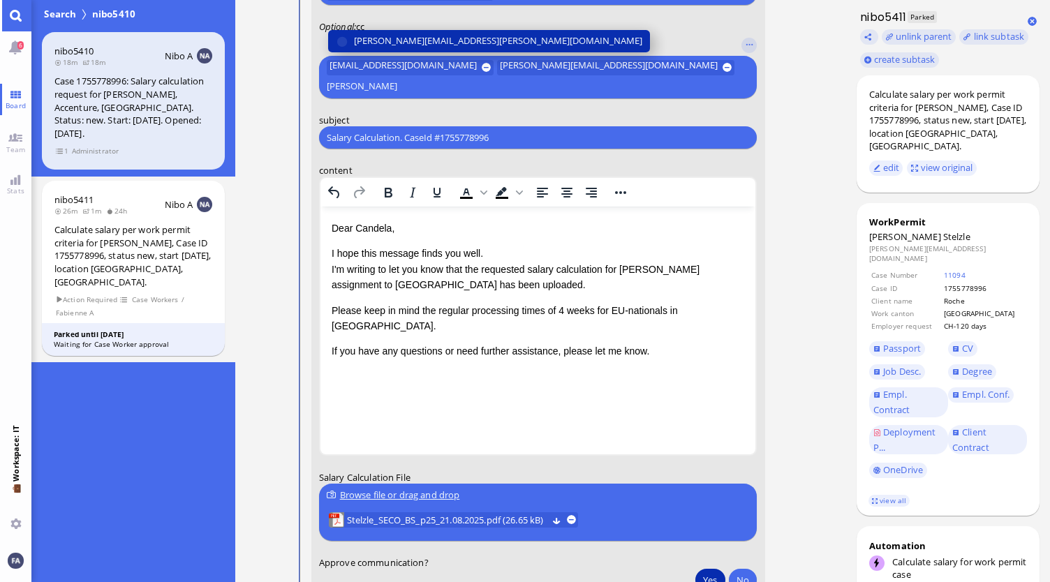
type input "[PERSON_NAME]"
click at [450, 38] on span "[PERSON_NAME][EMAIL_ADDRESS][PERSON_NAME][DOMAIN_NAME]" at bounding box center [498, 41] width 288 height 15
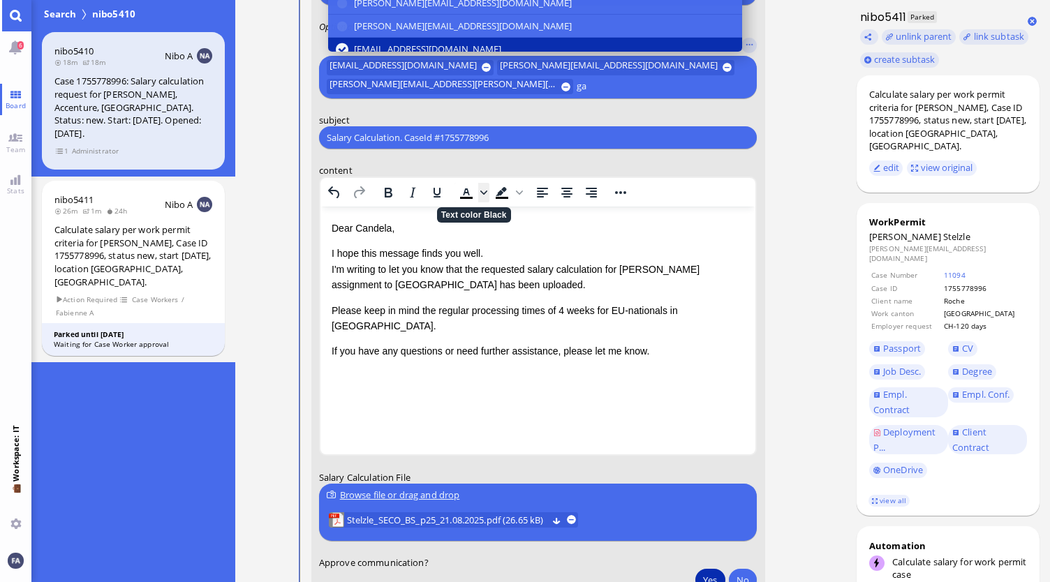
type input "g"
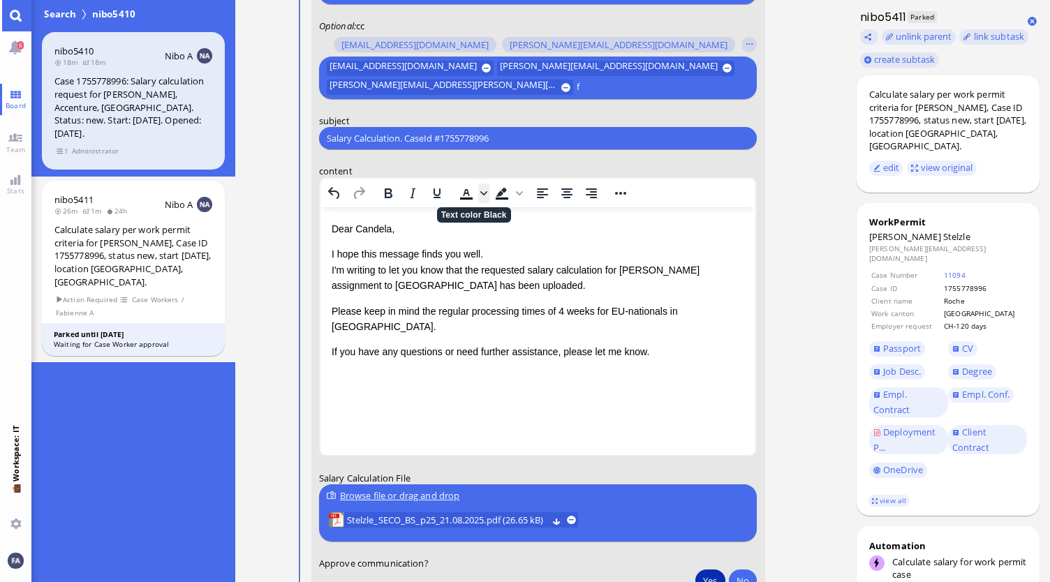
scroll to position [-136, 0]
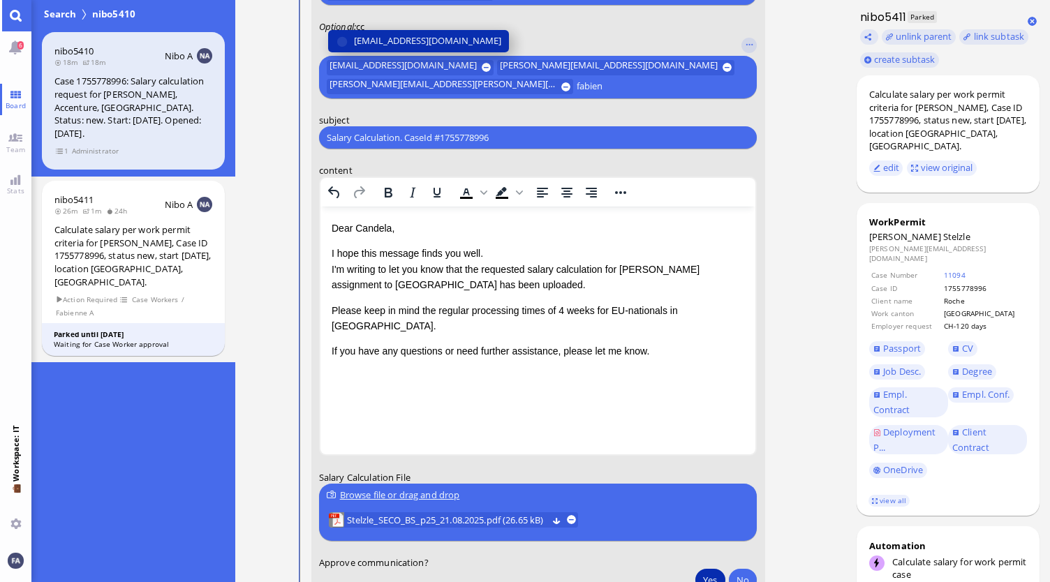
type input "fabien"
click at [408, 34] on span "[EMAIL_ADDRESS][DOMAIN_NAME]" at bounding box center [427, 41] width 147 height 15
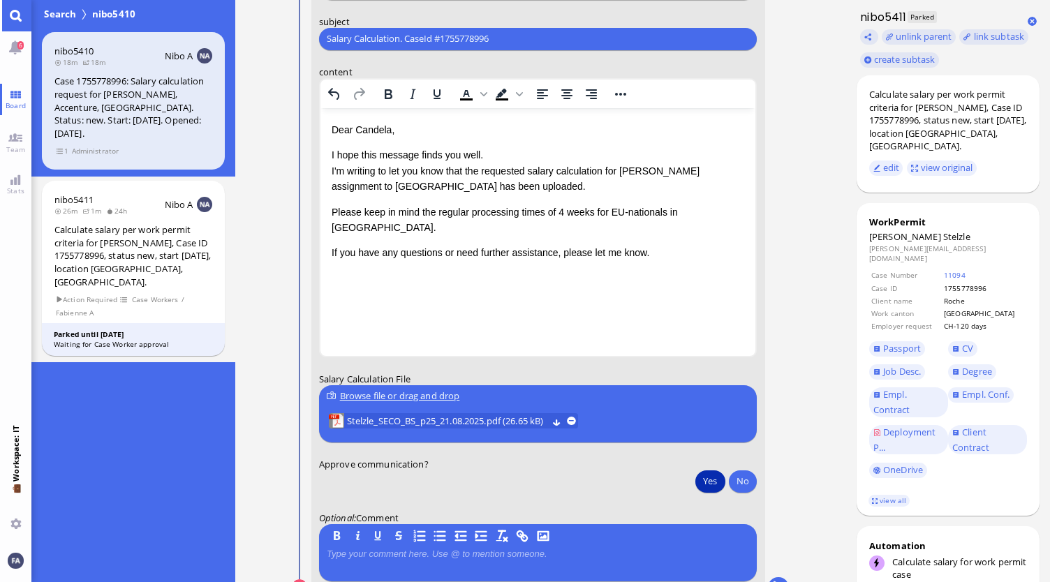
scroll to position [0, 0]
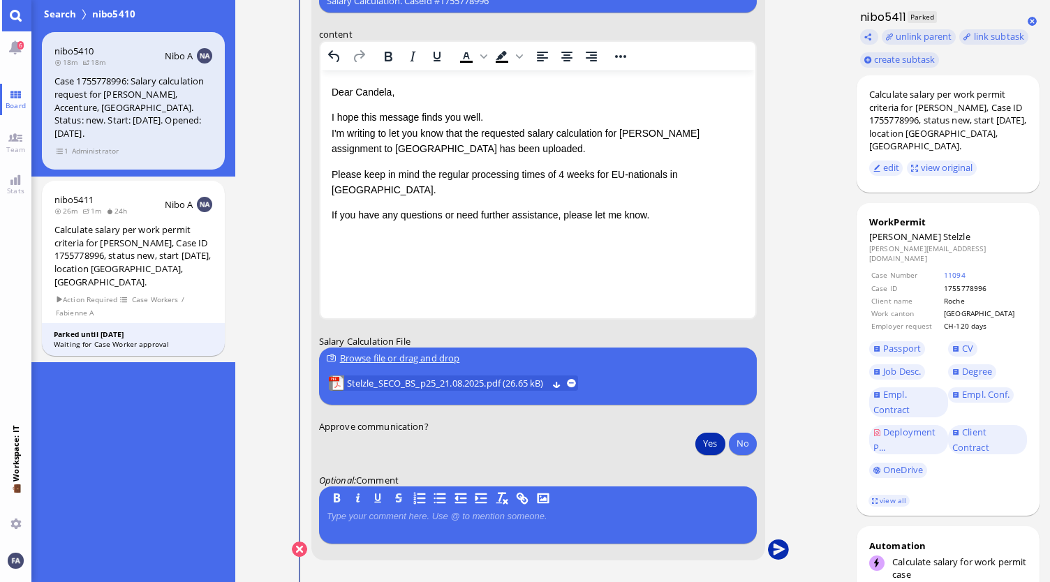
click at [776, 549] on button "submit" at bounding box center [778, 550] width 21 height 21
